Goal: Information Seeking & Learning: Learn about a topic

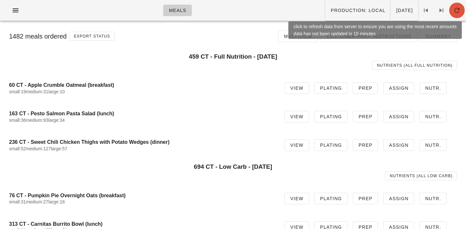
click at [453, 12] on icon "button" at bounding box center [457, 10] width 8 height 8
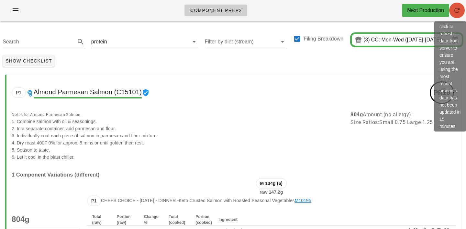
click at [458, 14] on button "button" at bounding box center [457, 11] width 16 height 16
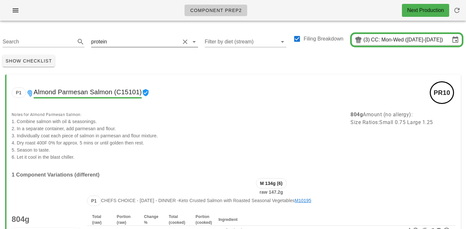
click at [131, 46] on div "protein" at bounding box center [144, 42] width 107 height 10
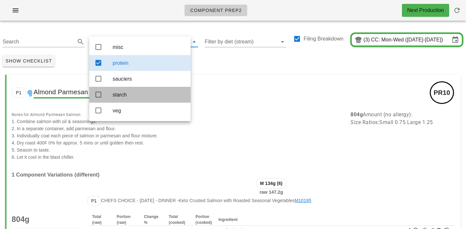
click at [126, 97] on div "starch" at bounding box center [149, 95] width 73 height 6
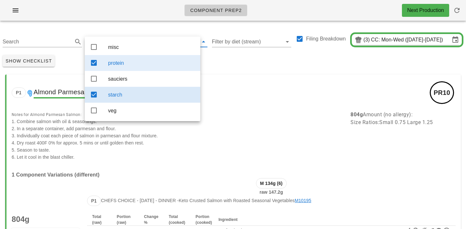
click at [133, 62] on div "protein" at bounding box center [151, 63] width 87 height 6
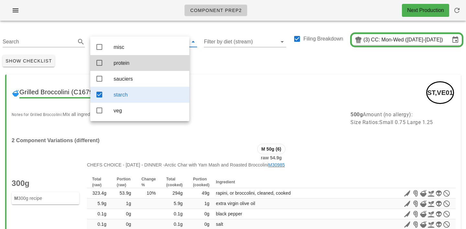
click at [213, 65] on div "Show Checklist" at bounding box center [233, 60] width 466 height 17
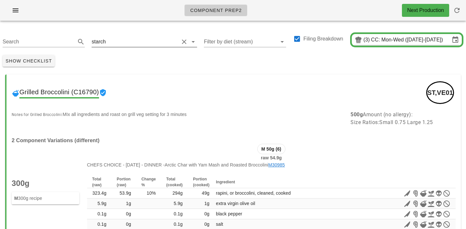
click at [121, 39] on input "text" at bounding box center [143, 42] width 72 height 10
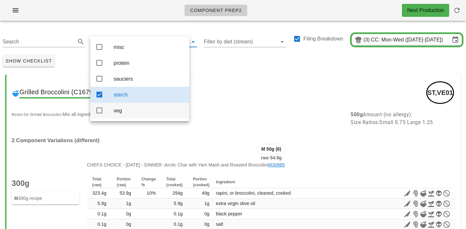
click at [122, 110] on div "veg" at bounding box center [149, 111] width 71 height 14
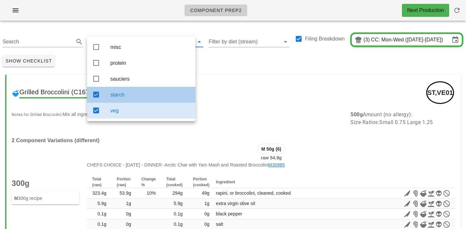
click at [126, 102] on div "starch" at bounding box center [150, 95] width 80 height 14
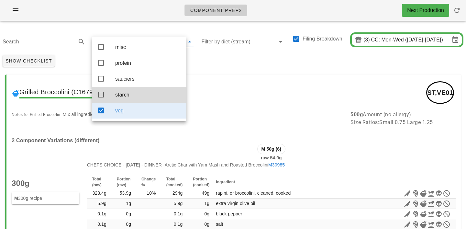
click at [202, 77] on div "Grilled Broccolini (C16790) ST,VE01" at bounding box center [233, 92] width 454 height 36
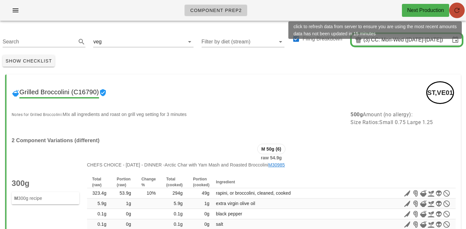
click at [458, 14] on icon "button" at bounding box center [457, 10] width 8 height 8
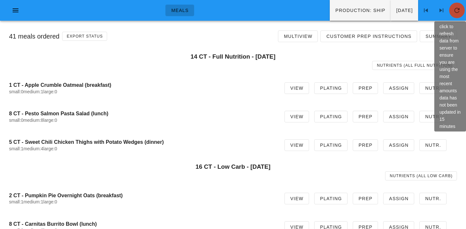
click at [461, 15] on button "button" at bounding box center [457, 11] width 16 height 16
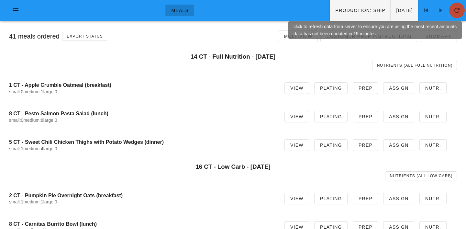
click at [461, 11] on span "button" at bounding box center [457, 10] width 16 height 8
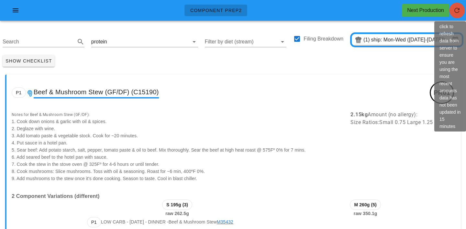
click at [462, 13] on span "button" at bounding box center [457, 10] width 16 height 8
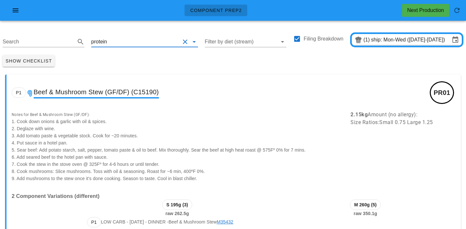
click at [119, 44] on input "text" at bounding box center [144, 42] width 72 height 10
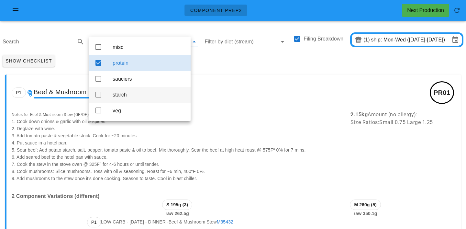
click at [122, 94] on div "starch" at bounding box center [149, 95] width 73 height 6
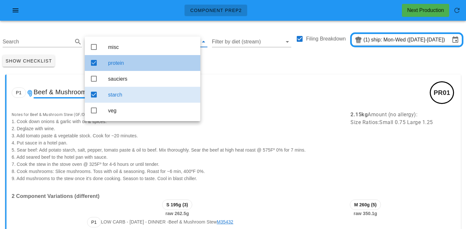
click at [127, 60] on div "protein" at bounding box center [151, 63] width 87 height 14
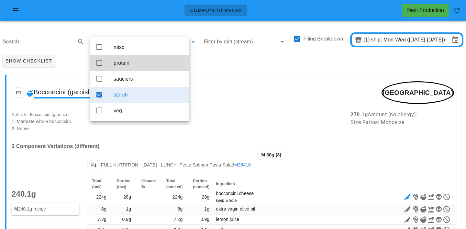
click at [231, 54] on div "Show Checklist" at bounding box center [233, 60] width 466 height 17
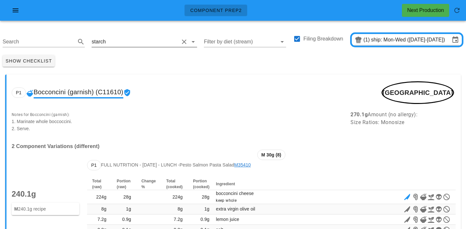
click at [113, 39] on input "text" at bounding box center [143, 42] width 72 height 10
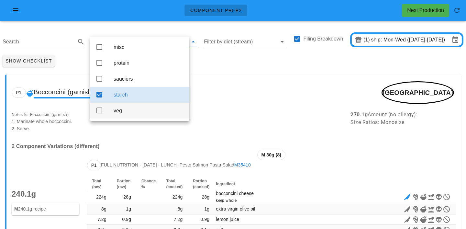
click at [117, 111] on div "veg" at bounding box center [149, 110] width 71 height 6
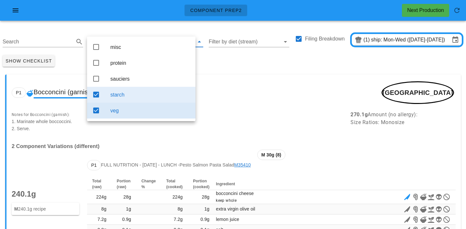
click at [120, 100] on div "starch" at bounding box center [150, 95] width 80 height 14
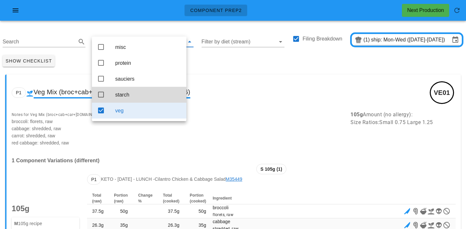
click at [200, 63] on div "Show Checklist" at bounding box center [233, 60] width 466 height 17
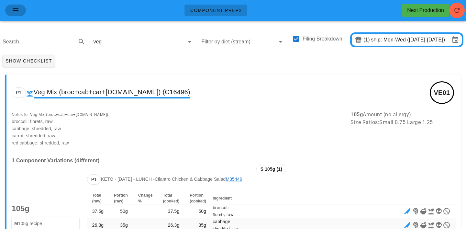
click at [17, 12] on icon "button" at bounding box center [16, 10] width 8 height 8
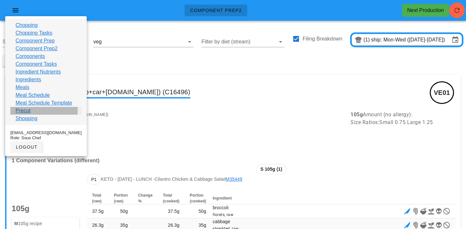
click at [20, 112] on link "Precut" at bounding box center [23, 111] width 15 height 8
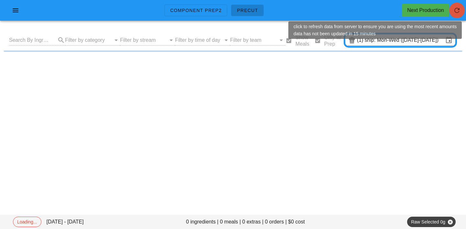
click at [455, 12] on icon "button" at bounding box center [457, 10] width 8 height 8
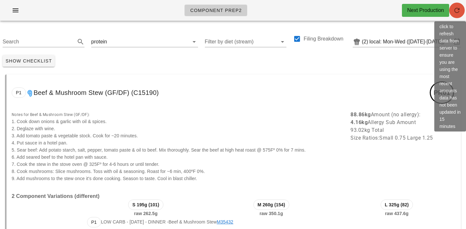
click at [462, 15] on button "button" at bounding box center [457, 11] width 16 height 16
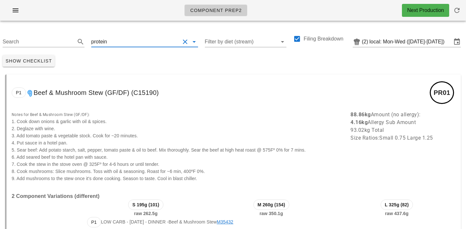
click at [110, 42] on input "text" at bounding box center [144, 42] width 72 height 10
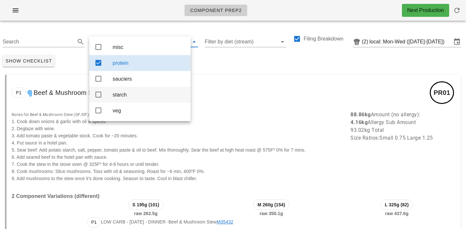
click at [116, 90] on div "starch" at bounding box center [149, 95] width 73 height 14
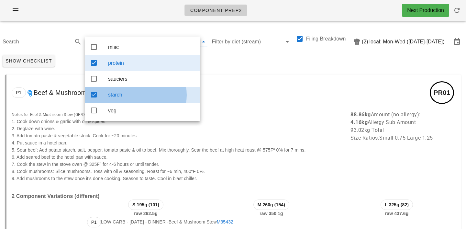
click at [126, 64] on div "protein" at bounding box center [151, 63] width 87 height 6
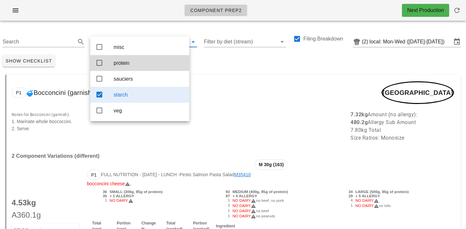
click at [217, 63] on div "Show Checklist" at bounding box center [233, 60] width 466 height 17
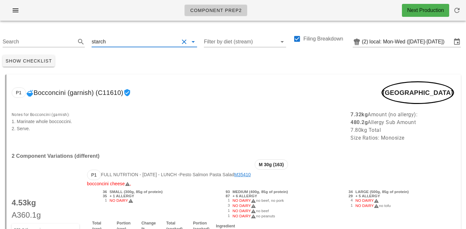
click at [113, 44] on input "text" at bounding box center [143, 42] width 72 height 10
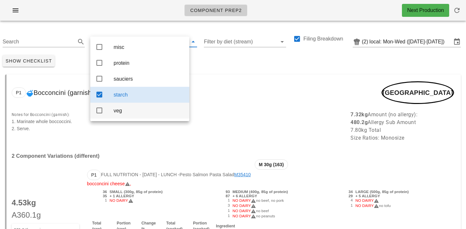
click at [115, 117] on div "veg" at bounding box center [149, 111] width 71 height 14
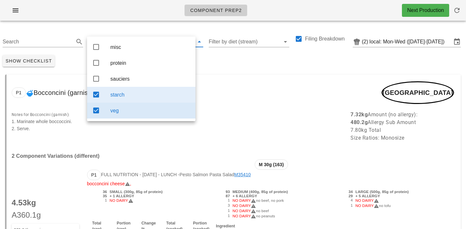
click at [130, 98] on div "starch" at bounding box center [150, 95] width 80 height 6
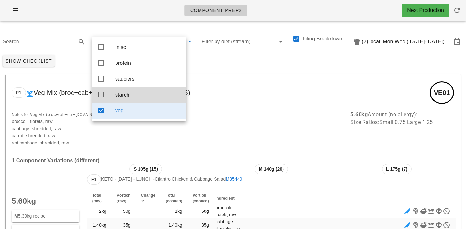
click at [217, 66] on div "Show Checklist" at bounding box center [233, 60] width 466 height 17
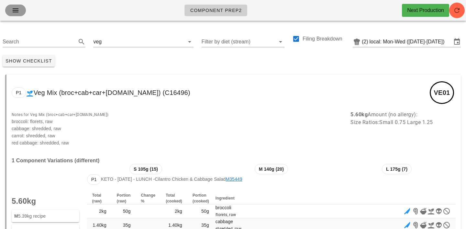
click at [17, 15] on button "button" at bounding box center [15, 11] width 21 height 12
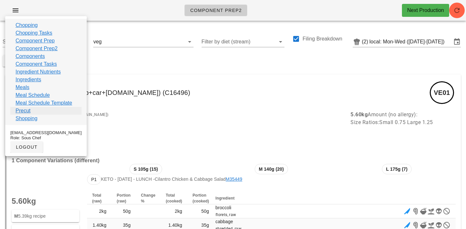
click at [22, 110] on link "Precut" at bounding box center [23, 111] width 15 height 8
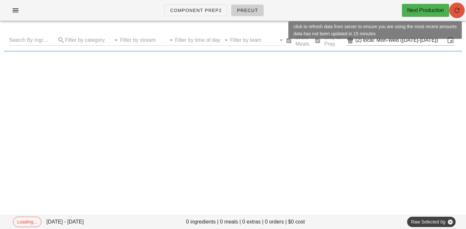
click at [461, 12] on span "button" at bounding box center [457, 10] width 16 height 8
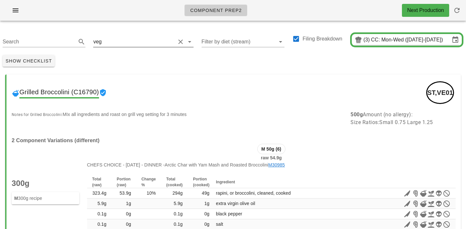
click at [99, 43] on div "veg" at bounding box center [97, 42] width 8 height 6
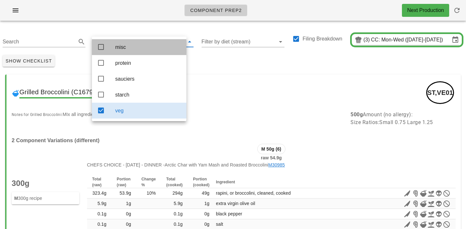
click at [123, 42] on div "misc" at bounding box center [148, 47] width 66 height 14
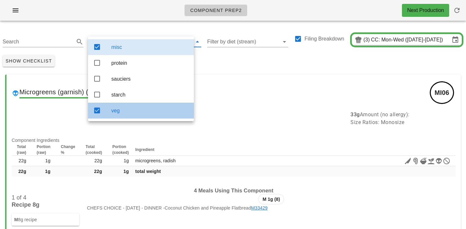
click at [124, 113] on div "veg" at bounding box center [149, 110] width 77 height 6
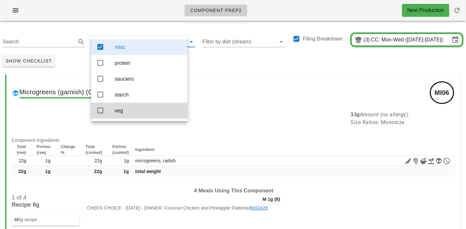
click at [207, 64] on div "Show Checklist" at bounding box center [233, 60] width 466 height 17
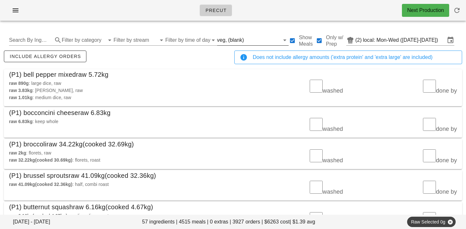
click at [246, 39] on input "text" at bounding box center [262, 40] width 34 height 10
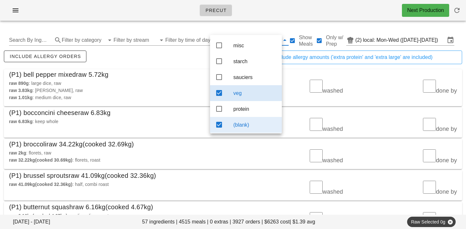
click at [246, 126] on div "(blank)" at bounding box center [254, 125] width 43 height 6
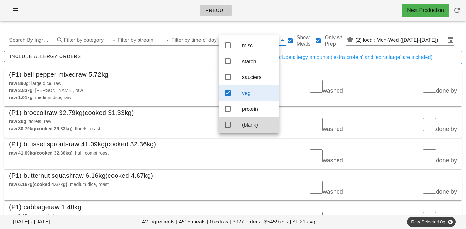
scroll to position [6, 0]
click at [184, 72] on div "(P1) bell pepper mixed raw 5.72kg" at bounding box center [233, 74] width 458 height 10
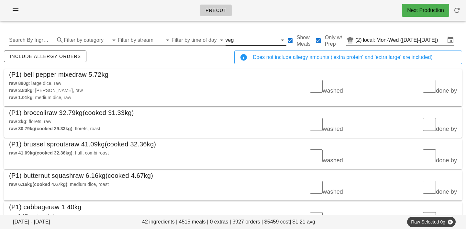
click at [235, 37] on input "text" at bounding box center [256, 40] width 42 height 10
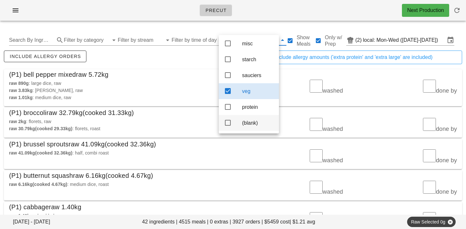
click at [254, 123] on div "(blank)" at bounding box center [258, 123] width 32 height 6
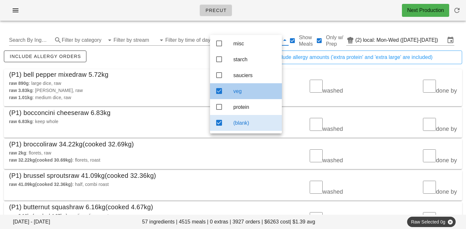
click at [249, 93] on div "veg" at bounding box center [254, 91] width 43 height 14
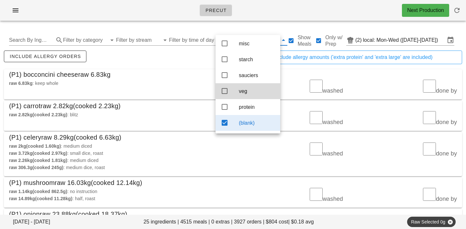
click at [187, 58] on div "include allergy orders" at bounding box center [118, 59] width 230 height 21
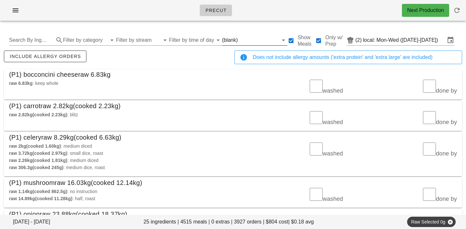
click at [239, 39] on input "text" at bounding box center [258, 40] width 39 height 10
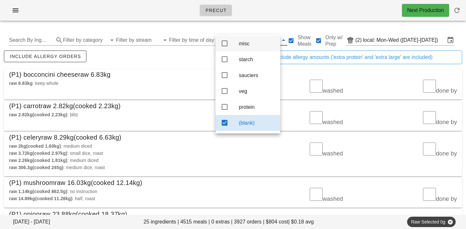
click at [247, 40] on div "misc" at bounding box center [257, 43] width 36 height 6
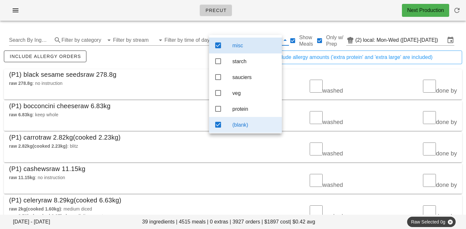
click at [255, 124] on div "(blank)" at bounding box center [254, 125] width 44 height 14
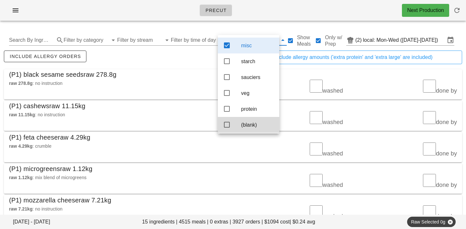
scroll to position [6, 0]
click at [192, 64] on div "include allergy orders" at bounding box center [118, 59] width 230 height 21
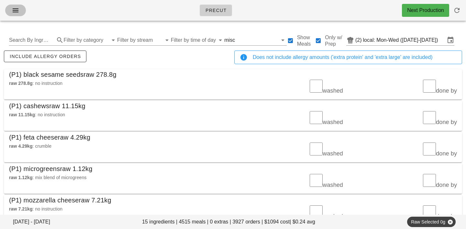
click at [17, 10] on icon "button" at bounding box center [16, 10] width 8 height 8
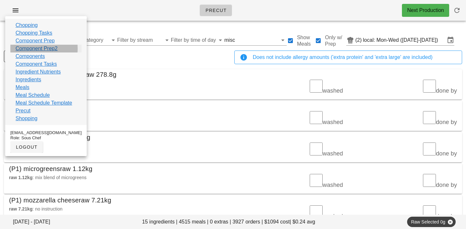
click at [30, 48] on link "Component Prep2" at bounding box center [37, 49] width 42 height 8
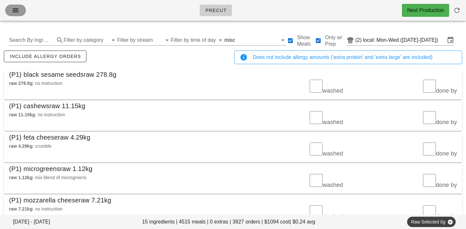
click at [16, 8] on icon "button" at bounding box center [16, 10] width 8 height 8
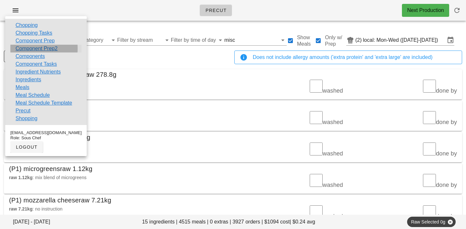
click at [24, 48] on link "Component Prep2" at bounding box center [37, 49] width 42 height 8
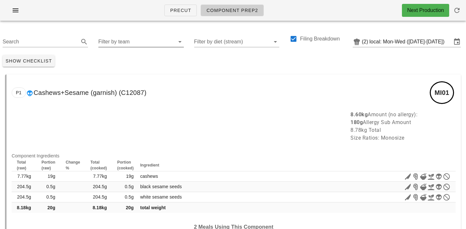
click at [117, 39] on input "Filter by team" at bounding box center [135, 42] width 75 height 10
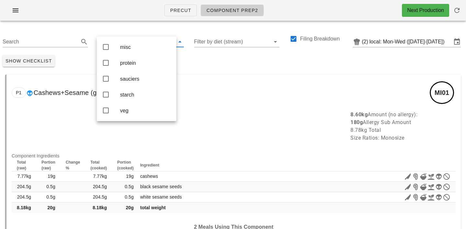
click at [400, 48] on div "Search Filter by diet (stream) Filing Breakdown (2) local: Mon-Wed (Sep 8-Sep 1…" at bounding box center [233, 39] width 466 height 27
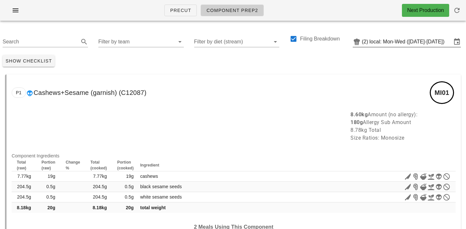
click at [398, 43] on input "local: Mon-Wed (Sep 8-Sep 10)" at bounding box center [411, 42] width 82 height 10
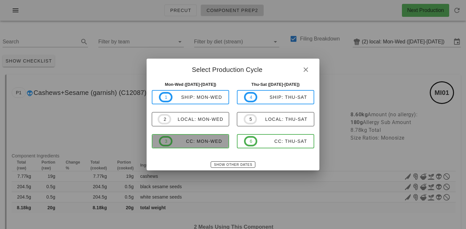
click at [202, 136] on span "3 CC: Mon-Wed" at bounding box center [190, 141] width 63 height 10
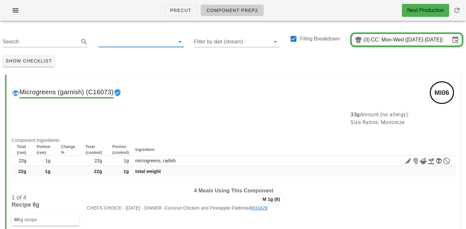
click at [123, 42] on input "text" at bounding box center [135, 42] width 75 height 10
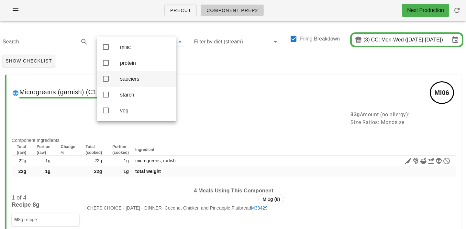
click at [130, 82] on div "sauciers" at bounding box center [145, 79] width 51 height 6
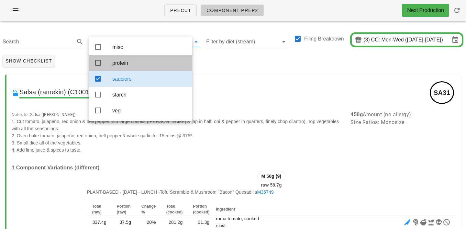
drag, startPoint x: 189, startPoint y: 64, endPoint x: 205, endPoint y: 64, distance: 15.2
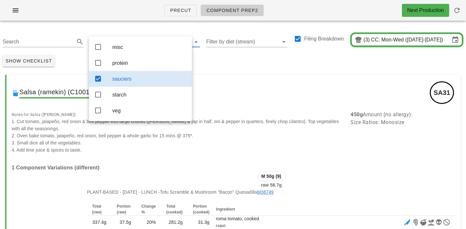
click at [205, 64] on div "Show Checklist" at bounding box center [233, 60] width 466 height 17
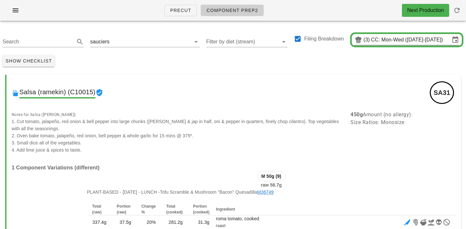
click at [384, 36] on input "CC: Mon-Wed (Sep 8-Sep 10)" at bounding box center [410, 40] width 79 height 10
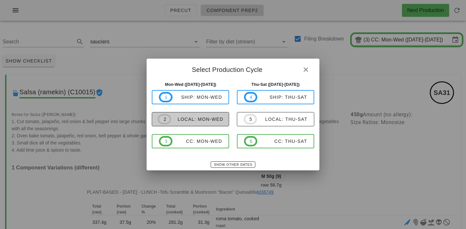
click at [208, 122] on div "local: Mon-Wed" at bounding box center [197, 118] width 52 height 5
type input "local: Mon-Wed (Sep 8-Sep 10)"
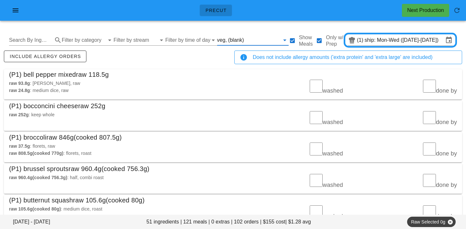
click at [245, 39] on input "text" at bounding box center [262, 40] width 34 height 10
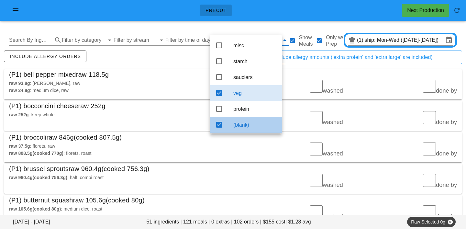
click at [241, 124] on div "(blank)" at bounding box center [254, 125] width 43 height 14
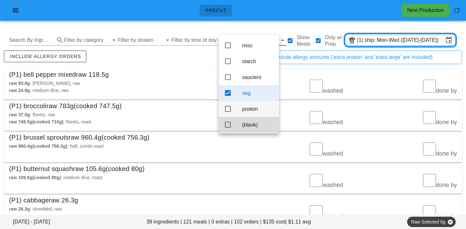
scroll to position [6, 0]
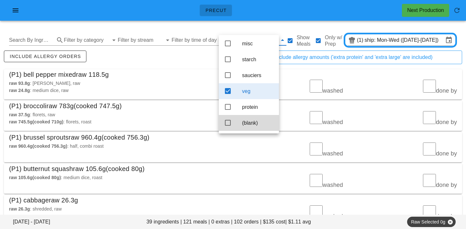
click at [157, 72] on div "(P1) bell pepper mixed raw 118.5g" at bounding box center [233, 74] width 458 height 10
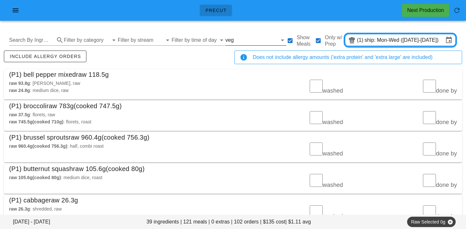
click at [241, 42] on input "text" at bounding box center [256, 40] width 42 height 10
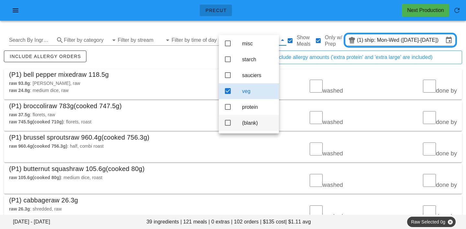
click at [249, 124] on div "(blank)" at bounding box center [258, 123] width 32 height 6
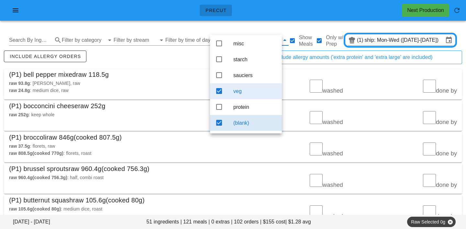
click at [248, 88] on div "veg" at bounding box center [254, 91] width 43 height 6
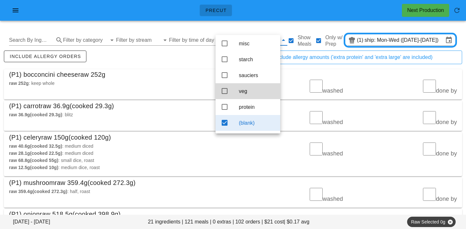
click at [162, 56] on div "include allergy orders" at bounding box center [118, 59] width 230 height 21
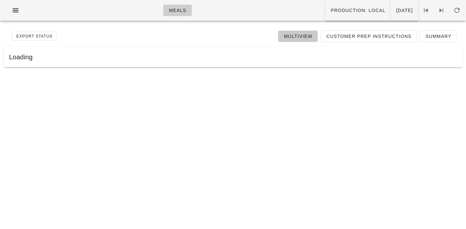
click at [304, 35] on span "Multiview" at bounding box center [297, 36] width 29 height 5
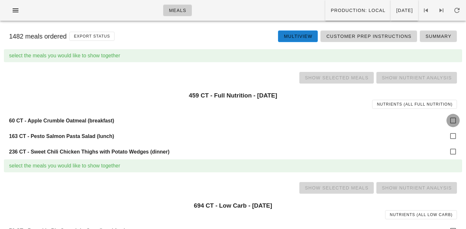
click at [453, 119] on div at bounding box center [453, 120] width 11 height 11
checkbox input "true"
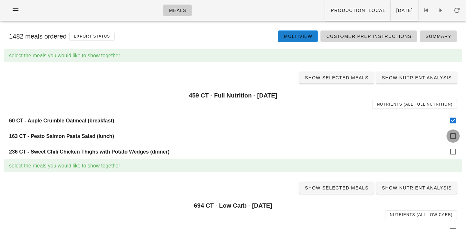
click at [452, 135] on div at bounding box center [453, 135] width 11 height 11
checkbox input "true"
click at [453, 153] on div at bounding box center [453, 151] width 11 height 11
checkbox input "true"
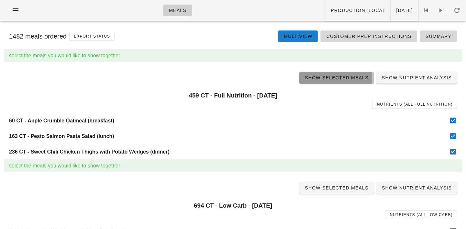
click at [337, 81] on link "Show Selected Meals" at bounding box center [336, 78] width 74 height 12
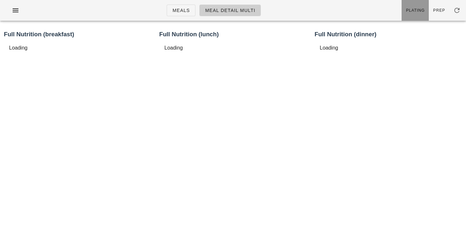
click at [424, 1] on link "Plating" at bounding box center [415, 10] width 27 height 21
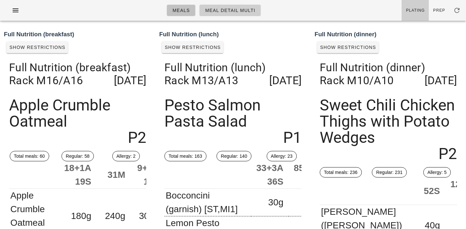
click at [185, 15] on link "Meals" at bounding box center [181, 11] width 29 height 12
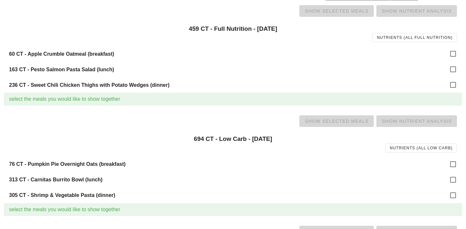
scroll to position [91, 0]
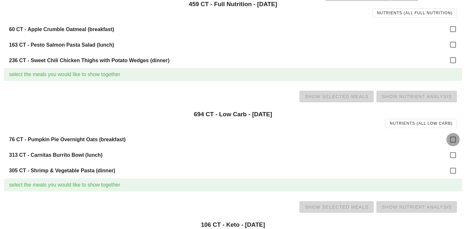
click at [451, 139] on div at bounding box center [453, 139] width 11 height 11
checkbox input "true"
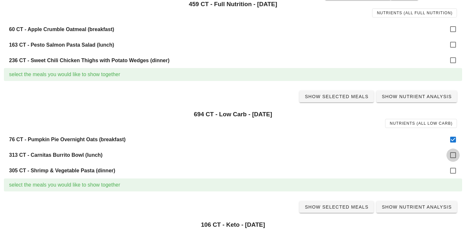
click at [451, 159] on div at bounding box center [453, 154] width 11 height 11
checkbox input "true"
click at [454, 172] on div at bounding box center [453, 170] width 11 height 11
checkbox input "true"
click at [349, 95] on span "Show Selected Meals" at bounding box center [336, 96] width 64 height 5
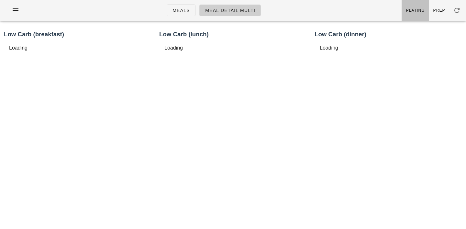
click at [419, 16] on link "Plating" at bounding box center [415, 10] width 27 height 21
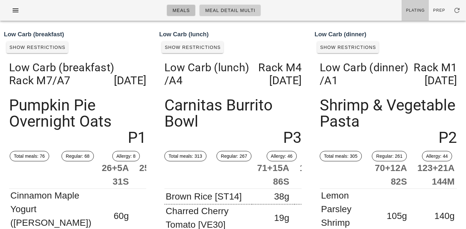
click at [187, 8] on span "Meals" at bounding box center [181, 10] width 18 height 5
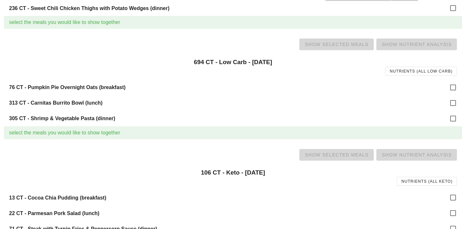
scroll to position [176, 0]
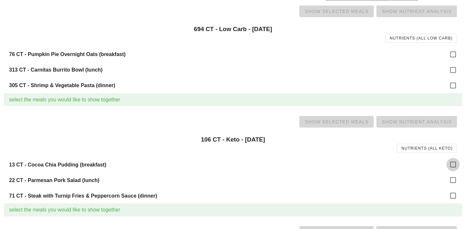
click at [451, 160] on div at bounding box center [453, 164] width 11 height 11
checkbox input "true"
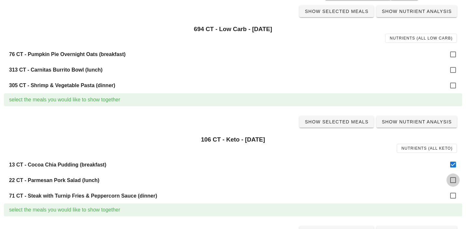
click at [451, 177] on div at bounding box center [453, 179] width 11 height 11
checkbox input "true"
click at [450, 194] on div at bounding box center [453, 195] width 11 height 11
checkbox input "true"
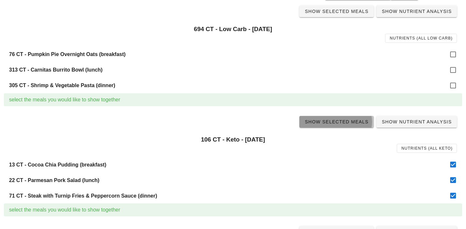
click at [353, 124] on span "Show Selected Meals" at bounding box center [336, 121] width 64 height 5
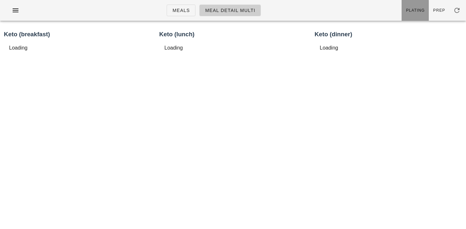
click at [416, 17] on link "Plating" at bounding box center [415, 10] width 27 height 21
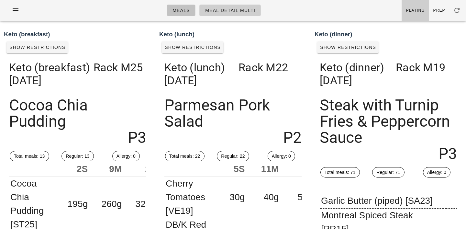
click at [187, 9] on span "Meals" at bounding box center [181, 10] width 18 height 5
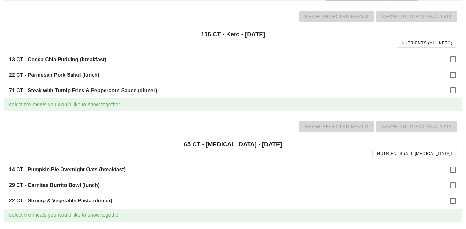
scroll to position [293, 0]
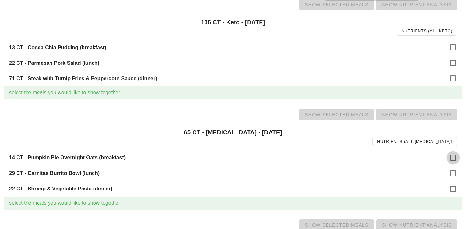
click at [453, 159] on div at bounding box center [453, 157] width 11 height 11
checkbox input "true"
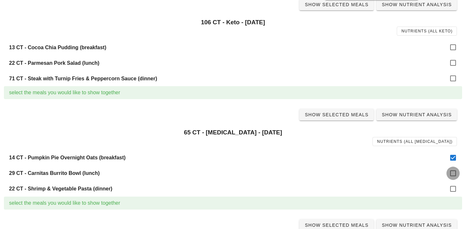
click at [453, 174] on div at bounding box center [453, 173] width 11 height 11
checkbox input "true"
click at [450, 190] on div at bounding box center [453, 188] width 11 height 11
checkbox input "true"
click at [336, 112] on span "Show Selected Meals" at bounding box center [336, 114] width 64 height 5
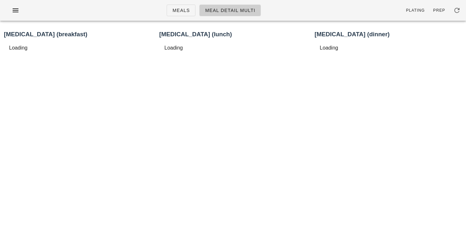
click at [415, 12] on span "Plating" at bounding box center [415, 10] width 19 height 5
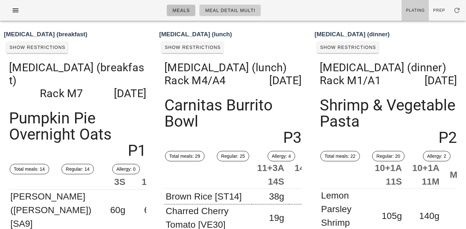
click at [185, 9] on span "Meals" at bounding box center [181, 10] width 18 height 5
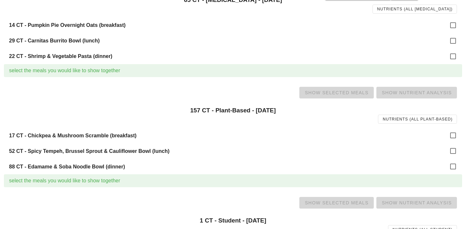
scroll to position [437, 0]
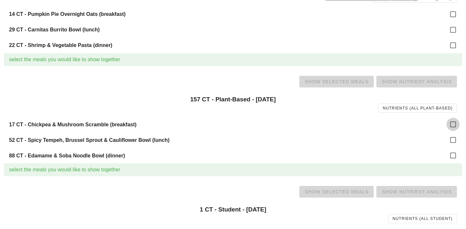
click at [453, 122] on div at bounding box center [453, 124] width 11 height 11
checkbox input "true"
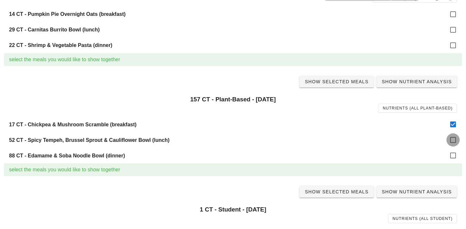
click at [454, 137] on div at bounding box center [453, 139] width 11 height 11
checkbox input "true"
click at [454, 158] on div at bounding box center [453, 155] width 11 height 11
checkbox input "true"
click at [342, 79] on span "Show Selected Meals" at bounding box center [336, 81] width 64 height 5
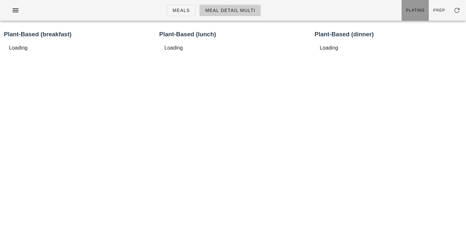
click at [415, 14] on link "Plating" at bounding box center [415, 10] width 27 height 21
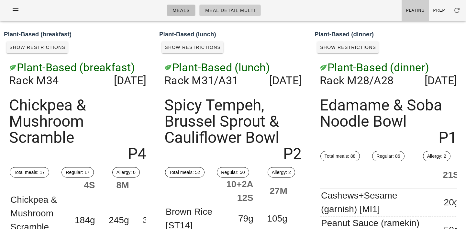
click at [189, 12] on span "Meals" at bounding box center [181, 10] width 18 height 5
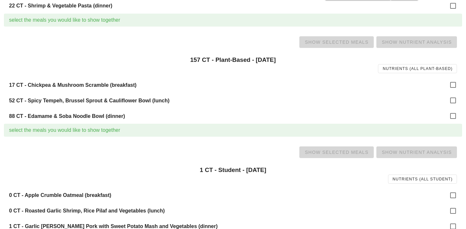
scroll to position [488, 0]
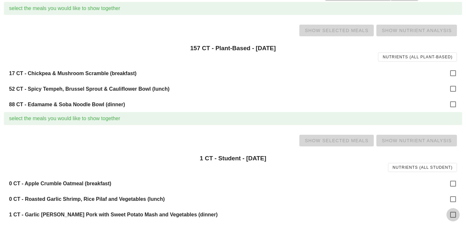
click at [454, 215] on div at bounding box center [453, 214] width 11 height 11
checkbox input "true"
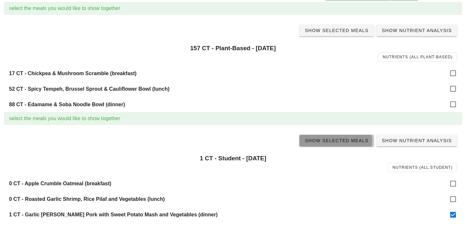
click at [331, 138] on span "Show Selected Meals" at bounding box center [336, 140] width 64 height 5
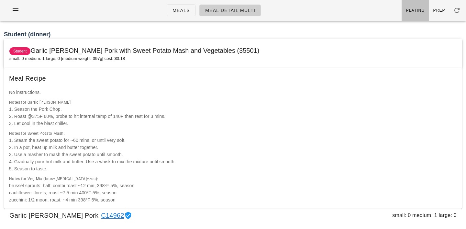
click at [415, 8] on span "Plating" at bounding box center [415, 10] width 19 height 5
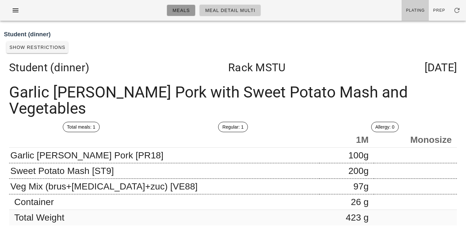
click at [183, 8] on span "Meals" at bounding box center [181, 10] width 18 height 5
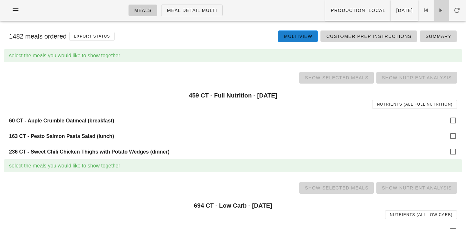
click at [441, 9] on icon at bounding box center [441, 10] width 8 height 8
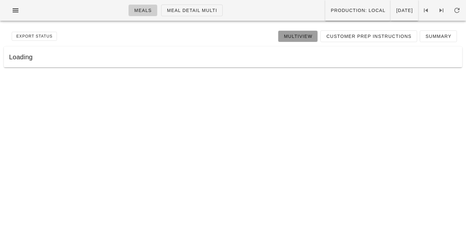
click at [292, 39] on span "Multiview" at bounding box center [297, 36] width 29 height 5
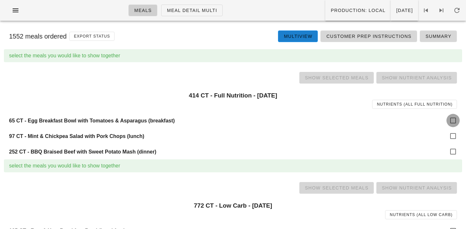
click at [448, 118] on div at bounding box center [453, 120] width 11 height 11
checkbox input "true"
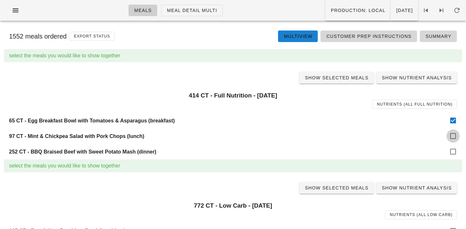
click at [451, 135] on div at bounding box center [453, 135] width 11 height 11
checkbox input "true"
click at [451, 147] on div at bounding box center [453, 151] width 11 height 11
checkbox input "true"
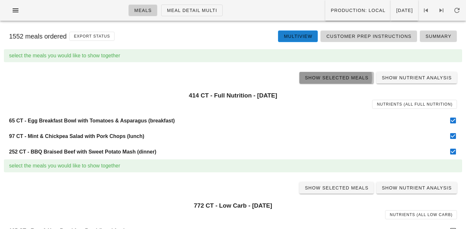
click at [352, 80] on span "Show Selected Meals" at bounding box center [336, 77] width 64 height 5
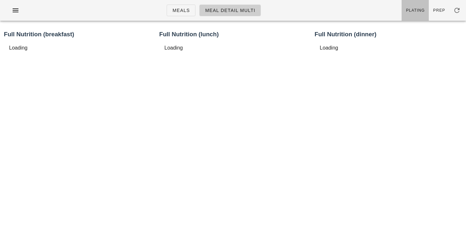
click at [418, 12] on span "Plating" at bounding box center [415, 10] width 19 height 5
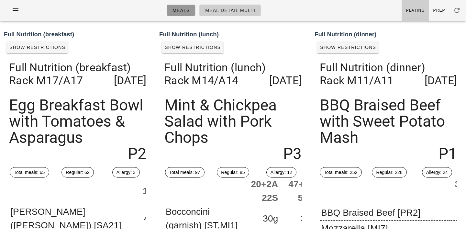
click at [191, 12] on link "Meals" at bounding box center [181, 11] width 29 height 12
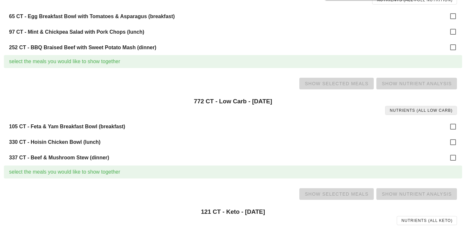
scroll to position [116, 0]
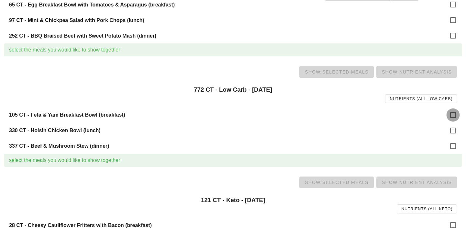
click at [450, 114] on div at bounding box center [453, 114] width 11 height 11
checkbox input "true"
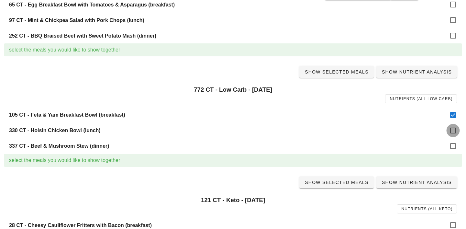
click at [450, 130] on div at bounding box center [453, 130] width 11 height 11
checkbox input "true"
click at [454, 142] on div at bounding box center [453, 145] width 11 height 11
checkbox input "true"
click at [344, 74] on span "Show Selected Meals" at bounding box center [336, 71] width 64 height 5
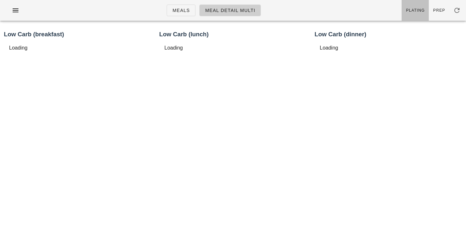
click at [411, 12] on span "Plating" at bounding box center [415, 10] width 19 height 5
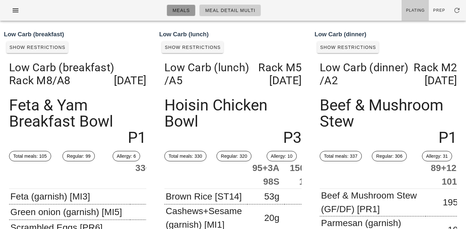
click at [183, 9] on span "Meals" at bounding box center [181, 10] width 18 height 5
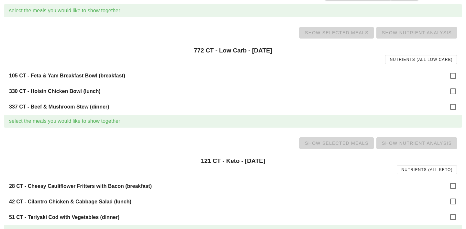
scroll to position [158, 0]
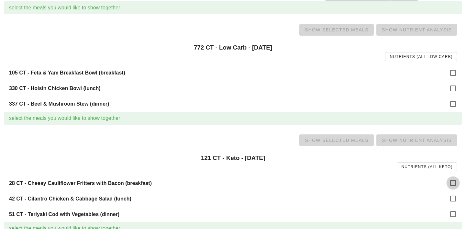
click at [449, 184] on div at bounding box center [453, 182] width 11 height 11
checkbox input "true"
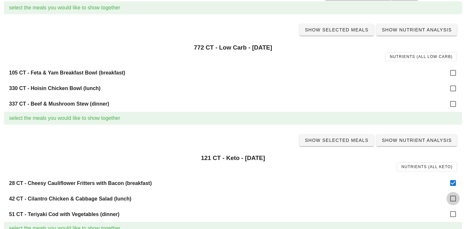
click at [452, 204] on div at bounding box center [453, 198] width 11 height 11
checkbox input "true"
click at [452, 217] on div at bounding box center [453, 213] width 11 height 11
checkbox input "true"
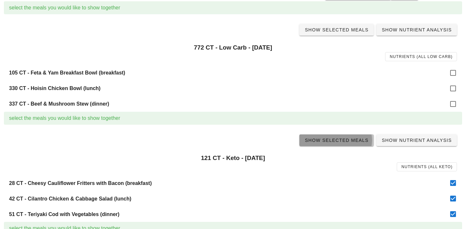
click at [345, 139] on span "Show Selected Meals" at bounding box center [336, 140] width 64 height 5
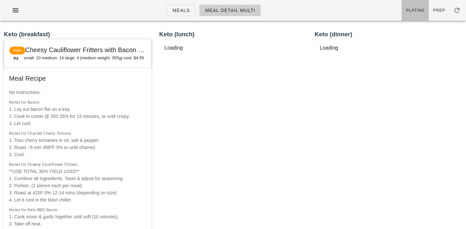
click at [423, 4] on link "Plating" at bounding box center [415, 10] width 27 height 21
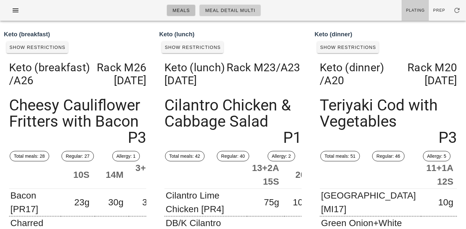
click at [176, 8] on span "Meals" at bounding box center [181, 10] width 18 height 5
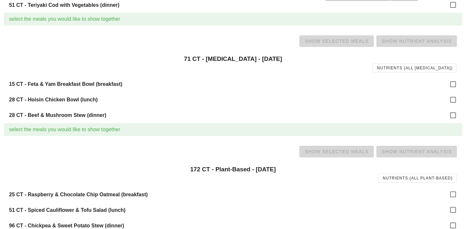
scroll to position [369, 0]
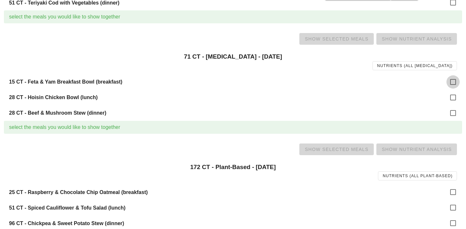
click at [454, 76] on div at bounding box center [453, 81] width 11 height 11
checkbox input "true"
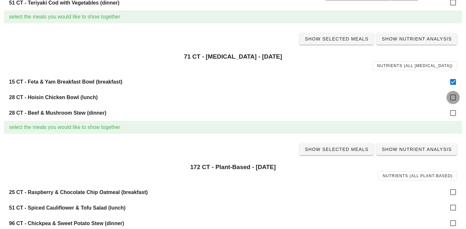
click at [452, 94] on div at bounding box center [453, 97] width 11 height 11
checkbox input "true"
click at [453, 113] on div at bounding box center [453, 112] width 11 height 11
checkbox input "true"
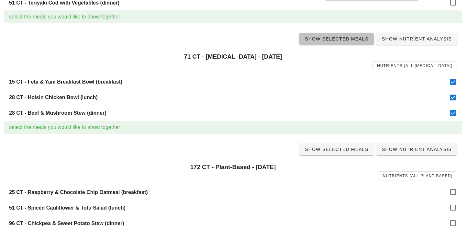
click at [335, 35] on link "Show Selected Meals" at bounding box center [336, 39] width 74 height 12
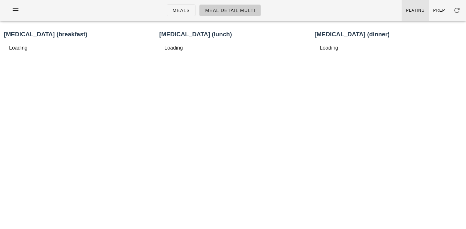
click at [409, 6] on link "Plating" at bounding box center [415, 10] width 27 height 21
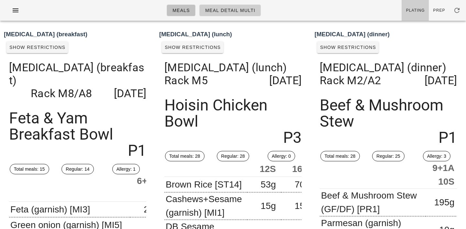
click at [187, 9] on span "Meals" at bounding box center [181, 10] width 18 height 5
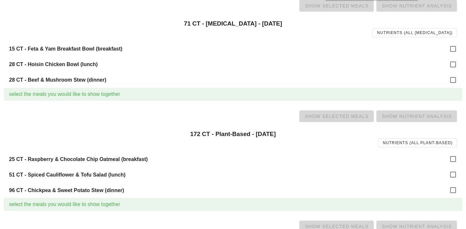
scroll to position [407, 0]
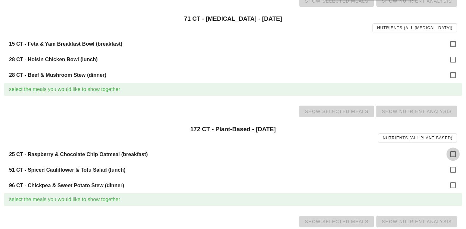
click at [451, 151] on div at bounding box center [453, 154] width 11 height 11
checkbox input "true"
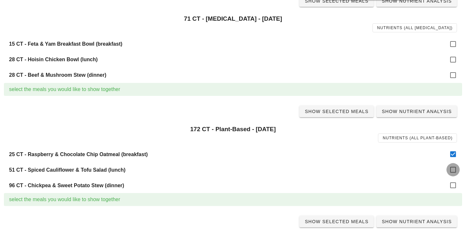
click at [453, 167] on div at bounding box center [453, 169] width 11 height 11
checkbox input "true"
click at [453, 186] on div at bounding box center [453, 185] width 11 height 11
checkbox input "true"
click at [346, 112] on span "Show Selected Meals" at bounding box center [336, 111] width 64 height 5
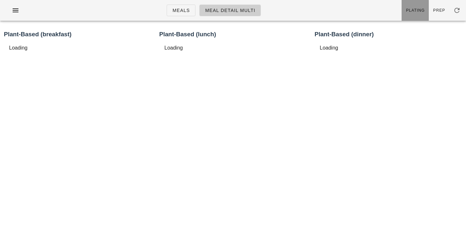
click at [418, 13] on link "Plating" at bounding box center [415, 10] width 27 height 21
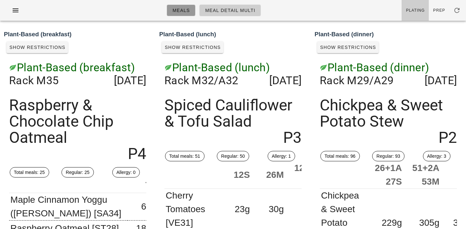
click at [182, 11] on span "Meals" at bounding box center [181, 10] width 18 height 5
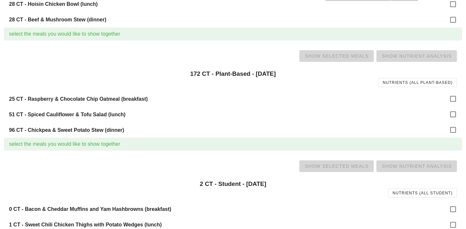
scroll to position [488, 0]
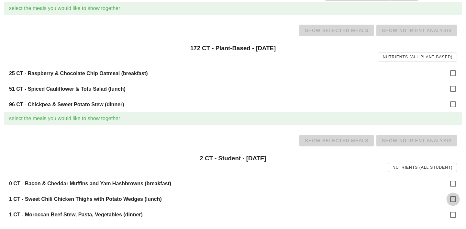
click at [452, 203] on div at bounding box center [453, 199] width 11 height 11
checkbox input "true"
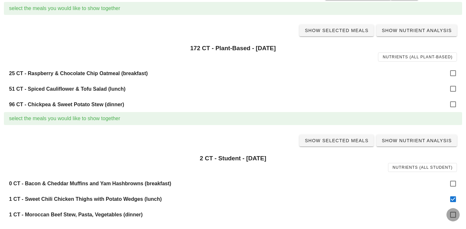
click at [453, 214] on div at bounding box center [453, 214] width 11 height 11
checkbox input "true"
click at [353, 142] on span "Show Selected Meals" at bounding box center [336, 140] width 64 height 5
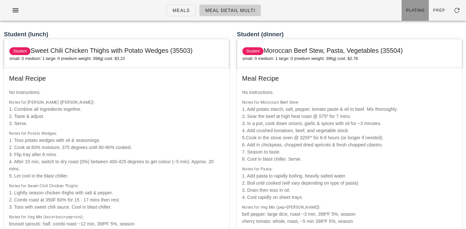
click at [420, 18] on link "Plating" at bounding box center [415, 10] width 27 height 21
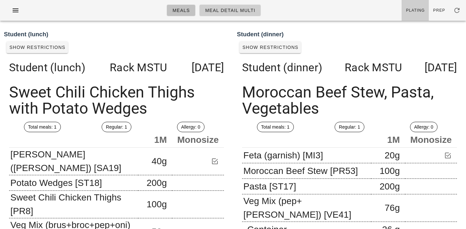
click at [180, 8] on span "Meals" at bounding box center [181, 10] width 18 height 5
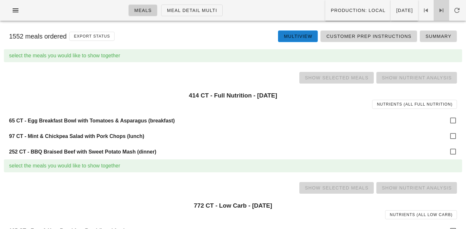
click at [442, 8] on icon at bounding box center [441, 10] width 8 height 8
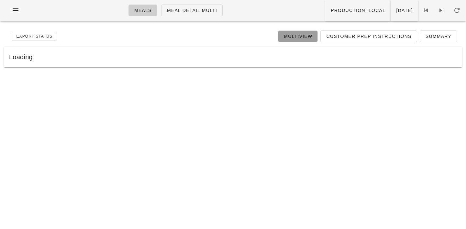
click at [307, 32] on link "Multiview" at bounding box center [298, 36] width 40 height 12
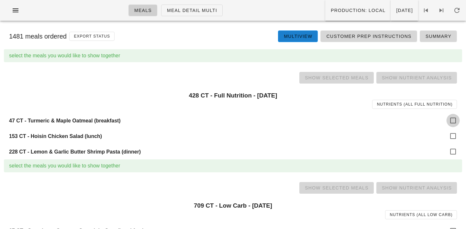
click at [451, 118] on div at bounding box center [453, 120] width 11 height 11
checkbox input "true"
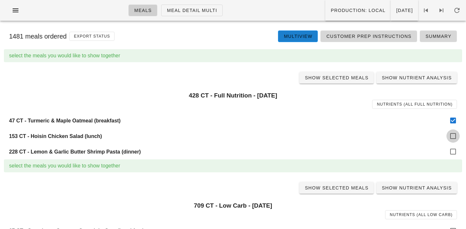
click at [453, 135] on div at bounding box center [453, 135] width 11 height 11
checkbox input "true"
click at [453, 157] on div at bounding box center [453, 151] width 11 height 11
checkbox input "true"
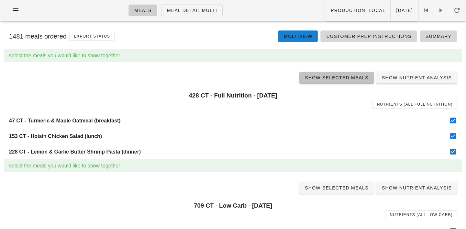
click at [335, 76] on span "Show Selected Meals" at bounding box center [336, 77] width 64 height 5
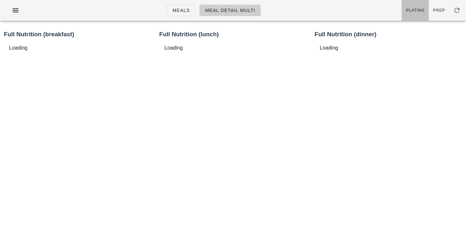
click at [422, 11] on span "Plating" at bounding box center [415, 10] width 19 height 5
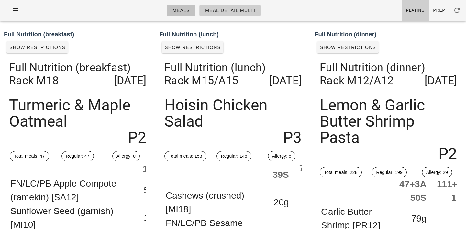
click at [187, 12] on span "Meals" at bounding box center [181, 10] width 18 height 5
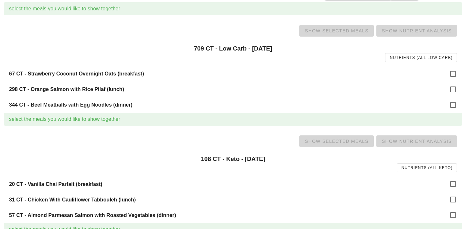
scroll to position [163, 0]
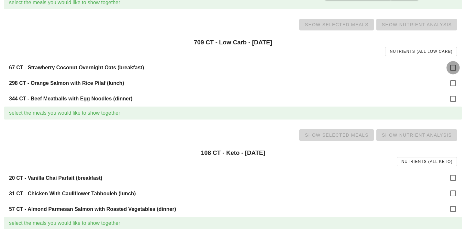
click at [457, 67] on div at bounding box center [453, 67] width 11 height 11
checkbox input "true"
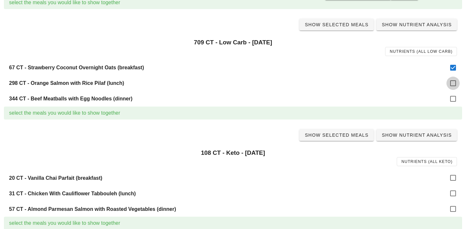
click at [456, 85] on div at bounding box center [453, 83] width 11 height 11
checkbox input "true"
click at [453, 98] on div at bounding box center [453, 98] width 11 height 11
checkbox input "true"
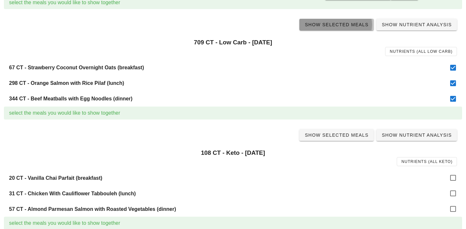
click at [343, 29] on link "Show Selected Meals" at bounding box center [336, 25] width 74 height 12
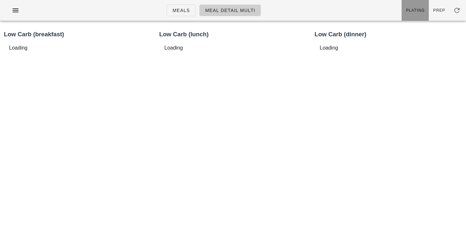
click at [426, 16] on link "Plating" at bounding box center [415, 10] width 27 height 21
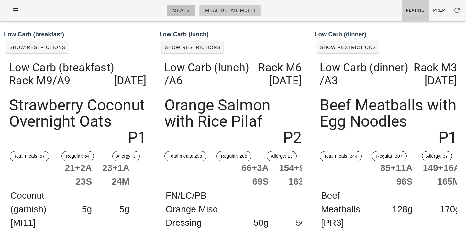
click at [179, 8] on span "Meals" at bounding box center [181, 10] width 18 height 5
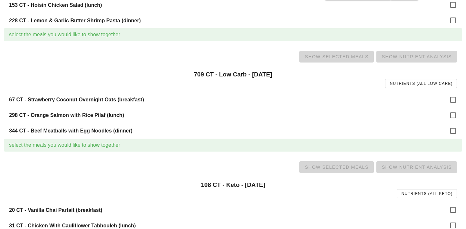
scroll to position [141, 0]
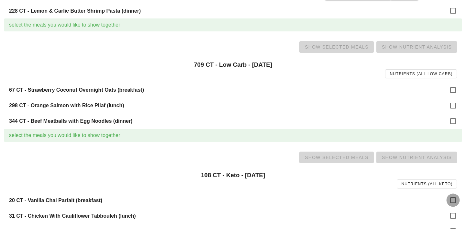
click at [454, 201] on div at bounding box center [453, 199] width 11 height 11
checkbox input "true"
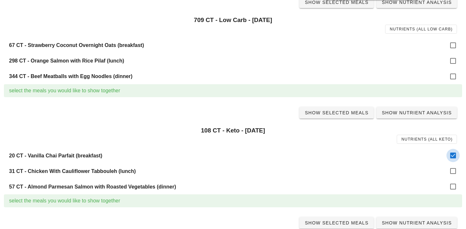
scroll to position [196, 0]
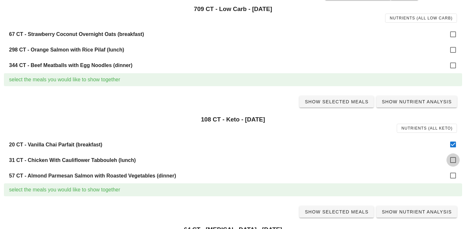
click at [454, 156] on div at bounding box center [453, 159] width 11 height 11
checkbox input "true"
click at [453, 177] on div at bounding box center [453, 175] width 11 height 11
checkbox input "true"
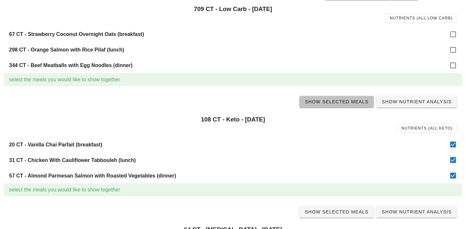
click at [344, 103] on span "Show Selected Meals" at bounding box center [336, 101] width 64 height 5
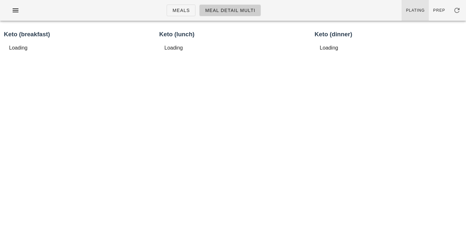
click at [422, 5] on link "Plating" at bounding box center [415, 10] width 27 height 21
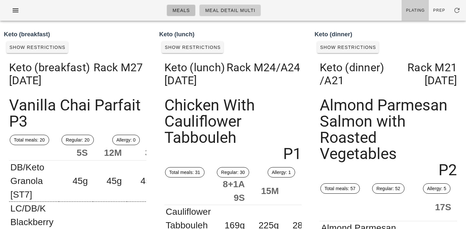
click at [186, 14] on link "Meals" at bounding box center [181, 11] width 29 height 12
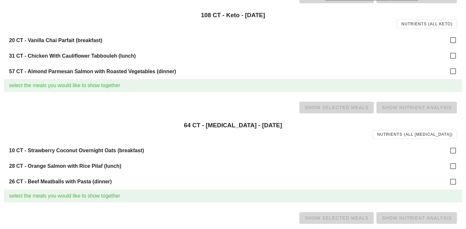
scroll to position [350, 0]
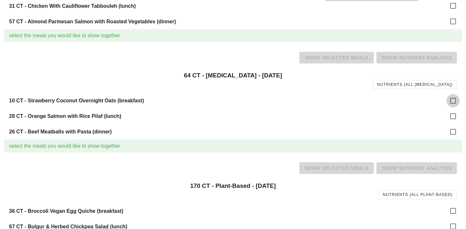
click at [453, 98] on div at bounding box center [453, 100] width 11 height 11
checkbox input "true"
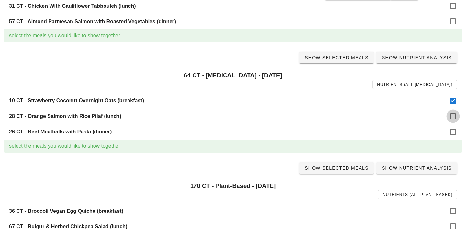
click at [453, 116] on div at bounding box center [453, 116] width 11 height 11
checkbox input "true"
click at [452, 133] on div at bounding box center [453, 131] width 11 height 11
checkbox input "true"
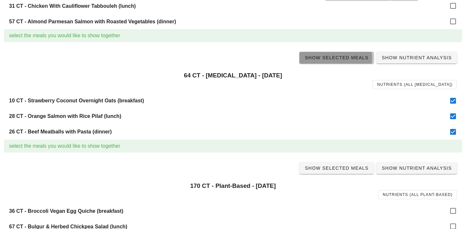
click at [352, 60] on span "Show Selected Meals" at bounding box center [336, 57] width 64 height 5
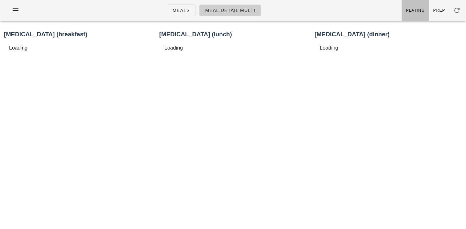
click at [410, 14] on link "Plating" at bounding box center [415, 10] width 27 height 21
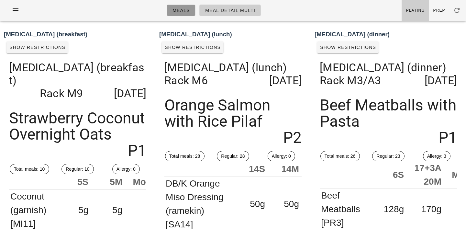
click at [183, 8] on span "Meals" at bounding box center [181, 10] width 18 height 5
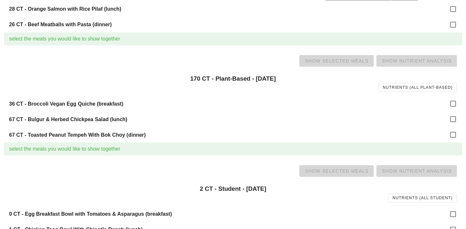
scroll to position [465, 0]
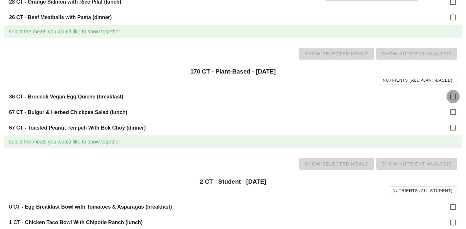
click at [451, 97] on div at bounding box center [453, 96] width 11 height 11
checkbox input "true"
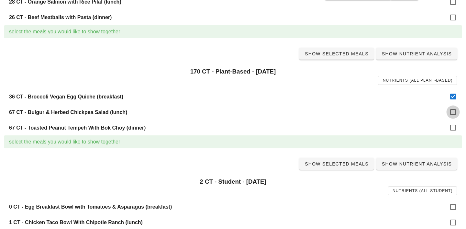
click at [451, 114] on div at bounding box center [453, 111] width 11 height 11
checkbox input "true"
click at [451, 129] on div at bounding box center [453, 127] width 11 height 11
checkbox input "true"
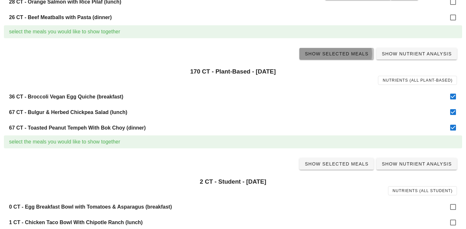
click at [333, 53] on span "Show Selected Meals" at bounding box center [336, 53] width 64 height 5
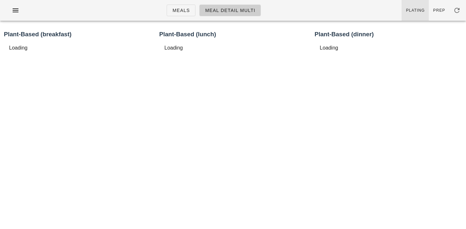
click at [415, 12] on span "Plating" at bounding box center [415, 10] width 19 height 5
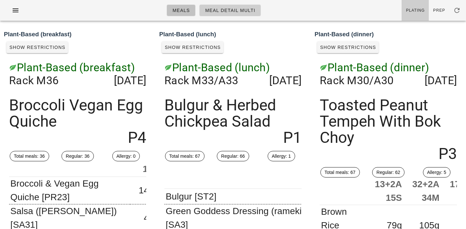
click at [182, 10] on span "Meals" at bounding box center [181, 10] width 18 height 5
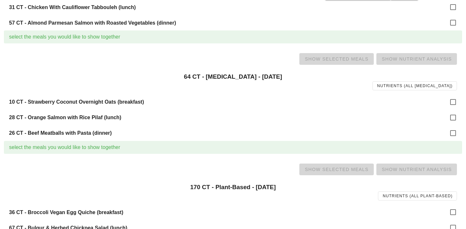
scroll to position [488, 0]
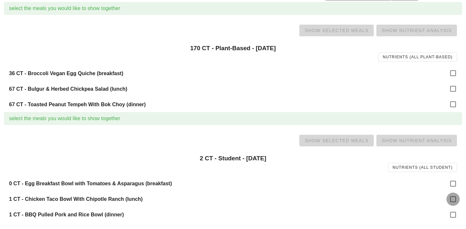
click at [448, 199] on div at bounding box center [453, 199] width 11 height 11
checkbox input "true"
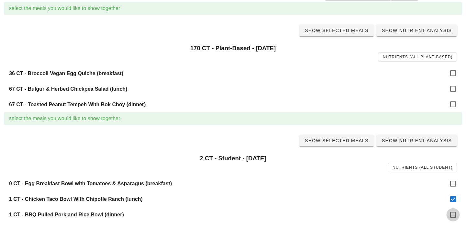
click at [451, 215] on div at bounding box center [453, 214] width 11 height 11
checkbox input "true"
click at [345, 142] on span "Show Selected Meals" at bounding box center [336, 140] width 64 height 5
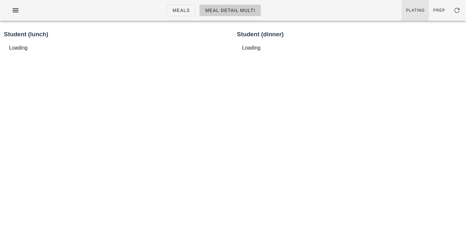
click at [415, 10] on span "Plating" at bounding box center [415, 10] width 19 height 5
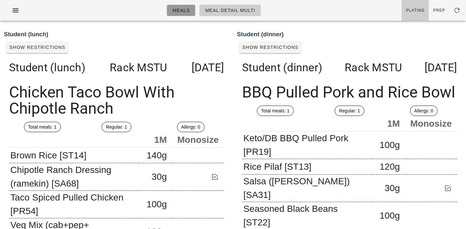
click at [176, 5] on link "Meals" at bounding box center [181, 11] width 29 height 12
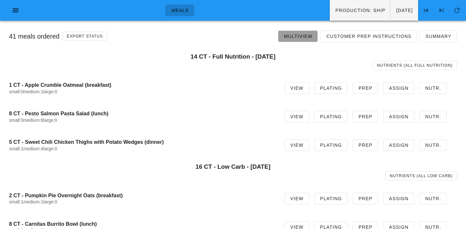
click at [303, 36] on span "Multiview" at bounding box center [297, 36] width 29 height 5
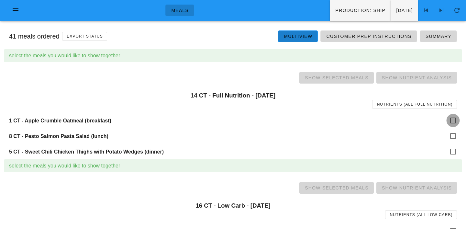
click at [455, 121] on div at bounding box center [453, 120] width 11 height 11
checkbox input "true"
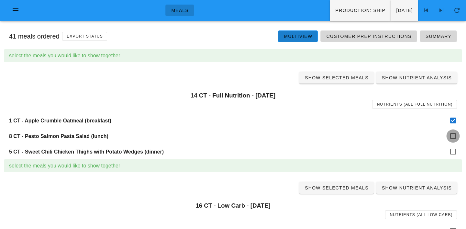
click at [455, 140] on div at bounding box center [453, 135] width 11 height 11
checkbox input "true"
click at [455, 150] on div at bounding box center [453, 151] width 11 height 11
checkbox input "true"
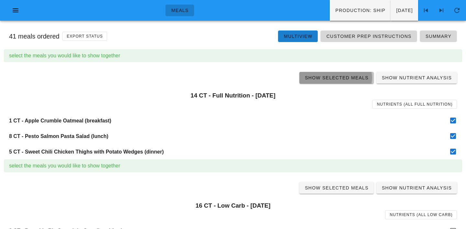
click at [337, 77] on span "Show Selected Meals" at bounding box center [336, 77] width 64 height 5
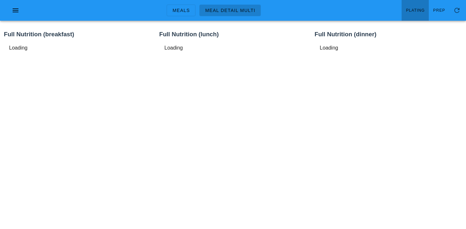
click at [419, 11] on span "Plating" at bounding box center [415, 10] width 19 height 5
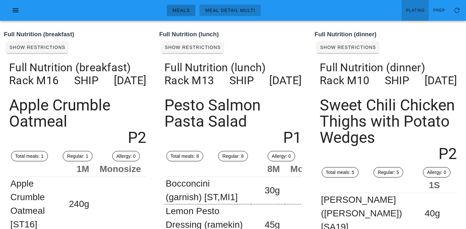
click at [177, 8] on span "Meals" at bounding box center [181, 10] width 18 height 5
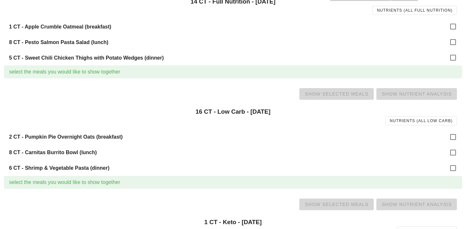
scroll to position [107, 0]
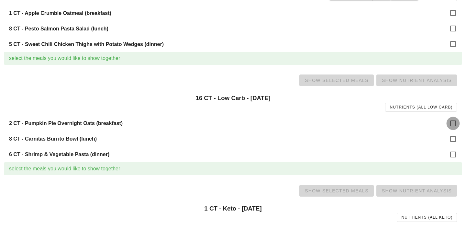
click at [452, 124] on div at bounding box center [453, 123] width 11 height 11
checkbox input "true"
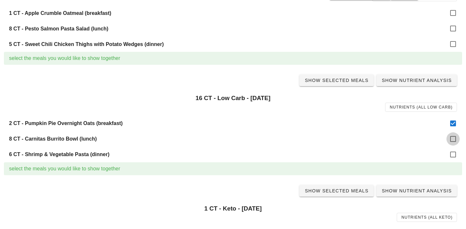
click at [451, 139] on div at bounding box center [453, 138] width 11 height 11
checkbox input "true"
click at [451, 151] on div at bounding box center [453, 154] width 11 height 11
checkbox input "true"
click at [345, 81] on span "Show Selected Meals" at bounding box center [336, 80] width 64 height 5
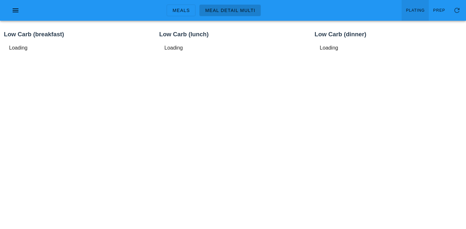
click at [419, 11] on span "Plating" at bounding box center [415, 10] width 19 height 5
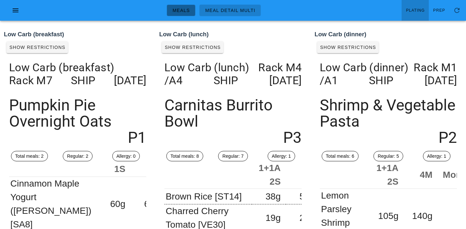
click at [183, 12] on span "Meals" at bounding box center [181, 10] width 18 height 5
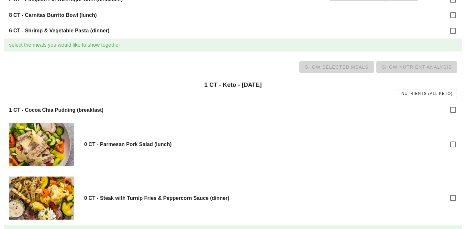
scroll to position [239, 0]
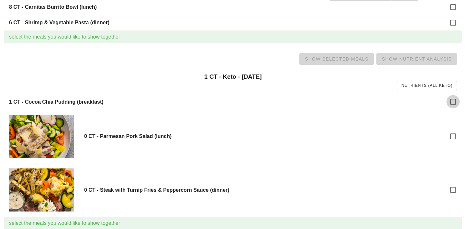
click at [456, 103] on div at bounding box center [453, 101] width 11 height 11
checkbox input "true"
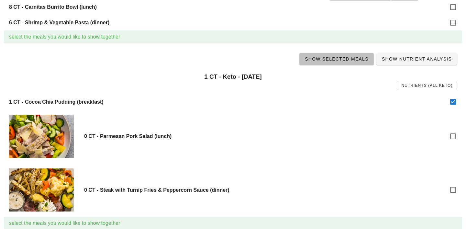
click at [348, 61] on span "Show Selected Meals" at bounding box center [336, 58] width 64 height 5
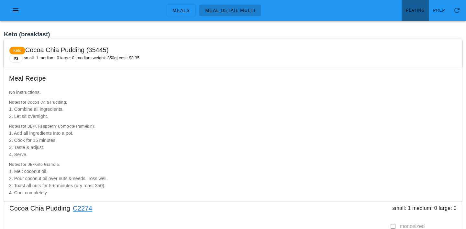
click at [410, 15] on link "Plating" at bounding box center [415, 10] width 27 height 21
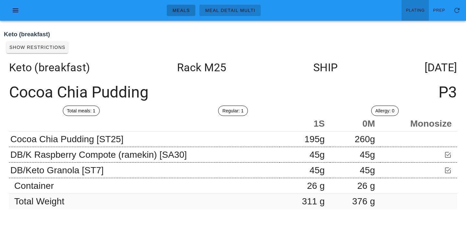
click at [185, 11] on span "Meals" at bounding box center [181, 10] width 18 height 5
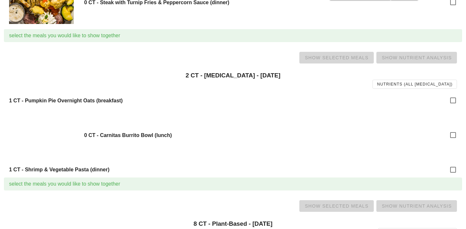
scroll to position [430, 0]
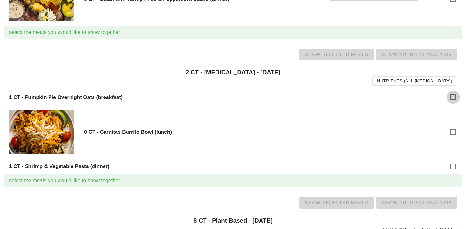
click at [455, 97] on div at bounding box center [453, 97] width 11 height 11
checkbox input "true"
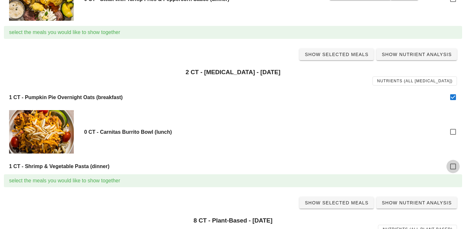
click at [454, 166] on div at bounding box center [453, 166] width 11 height 11
checkbox input "true"
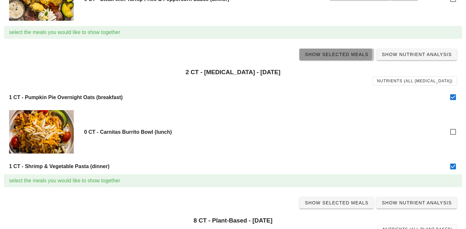
click at [341, 55] on span "Show Selected Meals" at bounding box center [336, 54] width 64 height 5
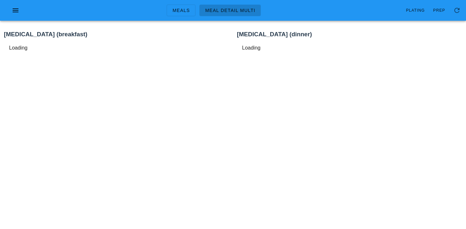
click at [417, 10] on span "Plating" at bounding box center [415, 10] width 19 height 5
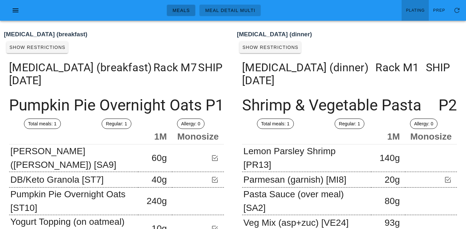
click at [178, 6] on link "Meals" at bounding box center [181, 11] width 29 height 12
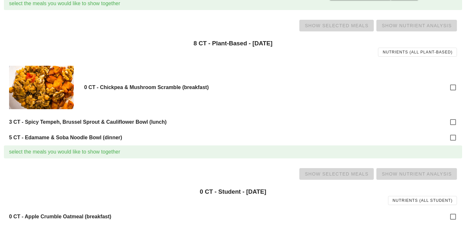
scroll to position [610, 0]
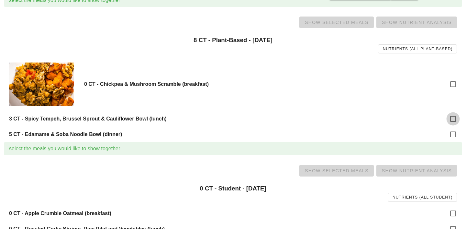
click at [457, 121] on div at bounding box center [453, 118] width 11 height 11
checkbox input "true"
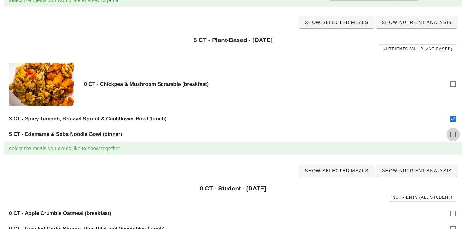
click at [451, 136] on div at bounding box center [453, 134] width 11 height 11
checkbox input "true"
click at [335, 26] on link "Show Selected Meals" at bounding box center [336, 23] width 74 height 12
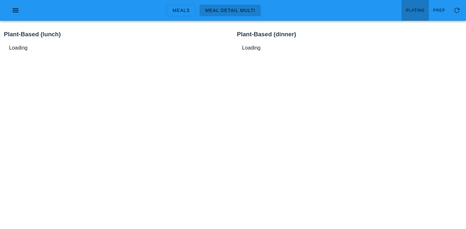
click at [423, 6] on link "Plating" at bounding box center [415, 10] width 27 height 21
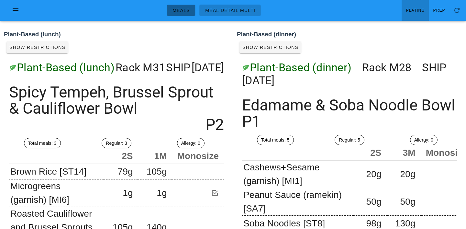
click at [180, 11] on span "Meals" at bounding box center [181, 10] width 18 height 5
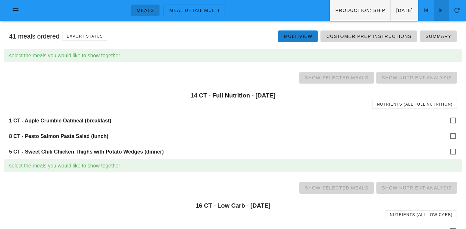
click at [438, 7] on icon at bounding box center [441, 10] width 8 height 8
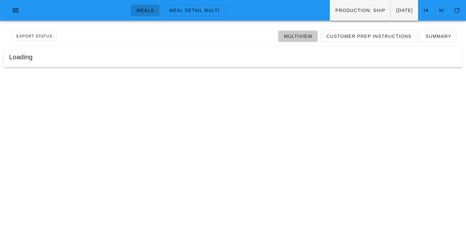
click at [293, 37] on span "Multiview" at bounding box center [297, 36] width 29 height 5
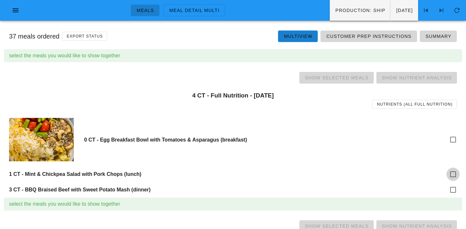
click at [453, 173] on div at bounding box center [453, 174] width 11 height 11
checkbox input "true"
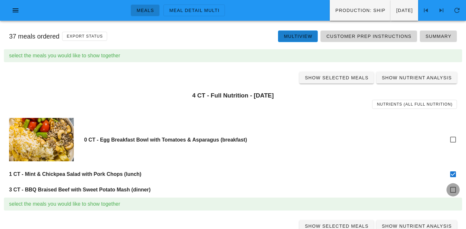
click at [453, 192] on div at bounding box center [453, 189] width 11 height 11
checkbox input "true"
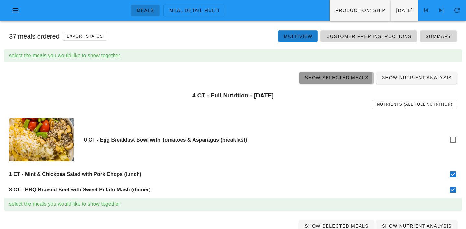
click at [335, 78] on span "Show Selected Meals" at bounding box center [336, 77] width 64 height 5
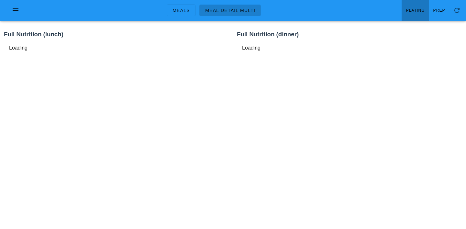
click at [410, 12] on span "Plating" at bounding box center [415, 10] width 19 height 5
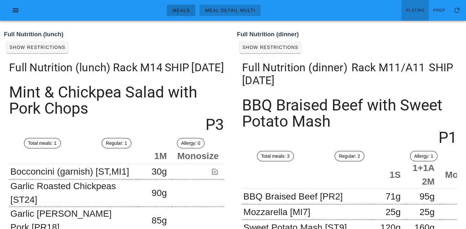
click at [183, 10] on span "Meals" at bounding box center [181, 10] width 18 height 5
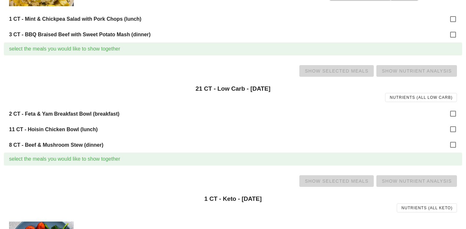
scroll to position [156, 0]
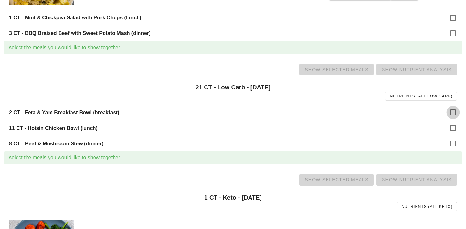
click at [448, 112] on div at bounding box center [453, 112] width 11 height 11
checkbox input "true"
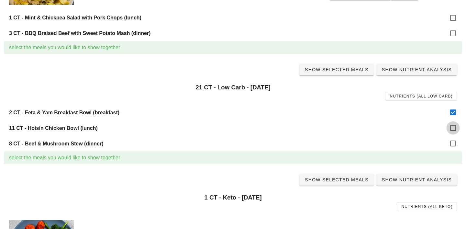
click at [451, 127] on div at bounding box center [453, 127] width 11 height 11
checkbox input "true"
click at [451, 141] on div at bounding box center [453, 143] width 11 height 11
checkbox input "true"
click at [342, 69] on span "Show Selected Meals" at bounding box center [336, 69] width 64 height 5
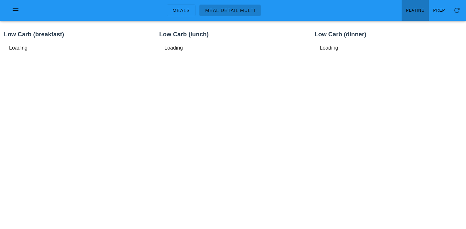
click at [418, 13] on span "Plating" at bounding box center [415, 10] width 19 height 5
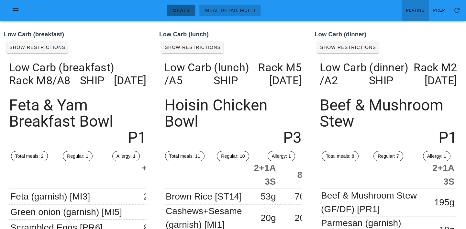
click at [181, 11] on span "Meals" at bounding box center [181, 10] width 18 height 5
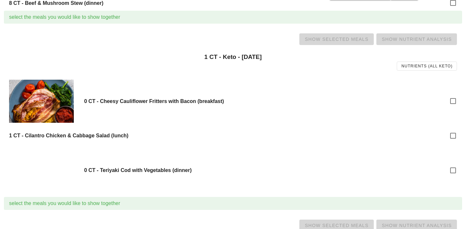
scroll to position [327, 0]
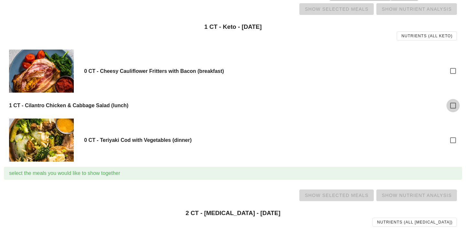
click at [452, 107] on div at bounding box center [453, 105] width 11 height 11
checkbox input "true"
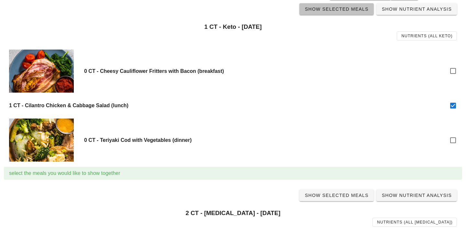
click at [341, 10] on span "Show Selected Meals" at bounding box center [336, 8] width 64 height 5
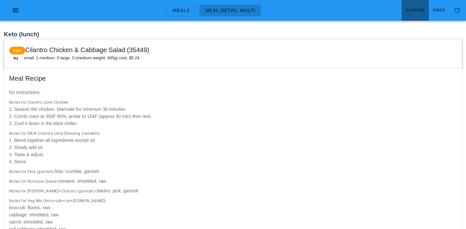
click at [424, 8] on span "Plating" at bounding box center [415, 10] width 19 height 5
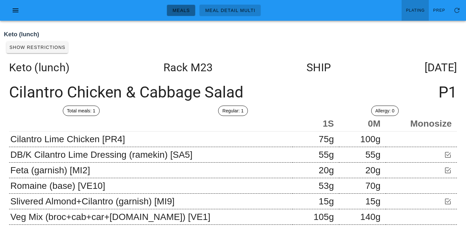
click at [180, 9] on span "Meals" at bounding box center [181, 10] width 18 height 5
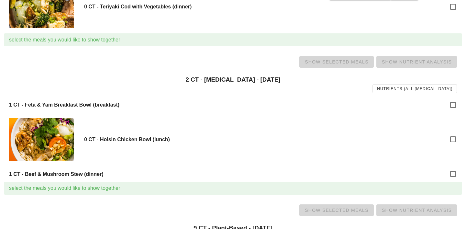
scroll to position [461, 0]
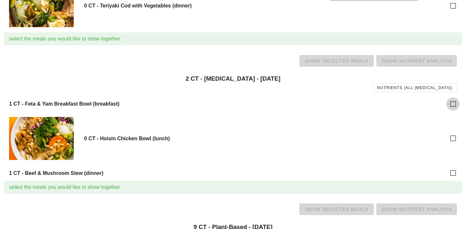
click at [449, 104] on div at bounding box center [453, 103] width 11 height 11
checkbox input "true"
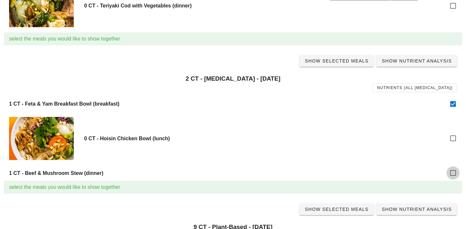
click at [450, 169] on div at bounding box center [453, 172] width 11 height 11
checkbox input "true"
click at [338, 61] on span "Show Selected Meals" at bounding box center [336, 60] width 64 height 5
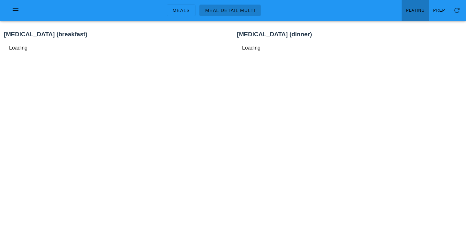
click at [419, 15] on link "Plating" at bounding box center [415, 10] width 27 height 21
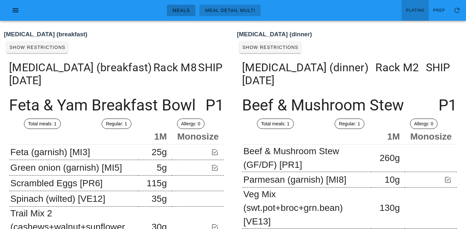
click at [179, 9] on span "Meals" at bounding box center [181, 10] width 18 height 5
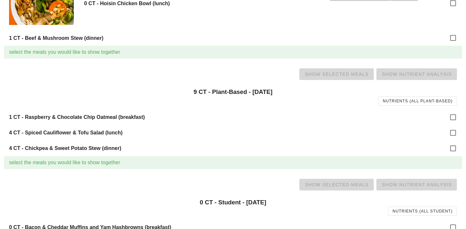
scroll to position [601, 0]
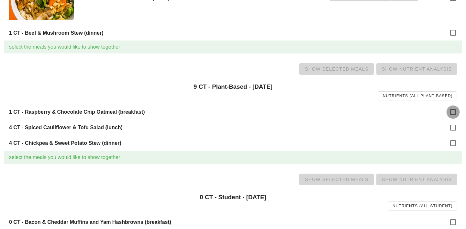
click at [453, 112] on div at bounding box center [453, 111] width 11 height 11
checkbox input "true"
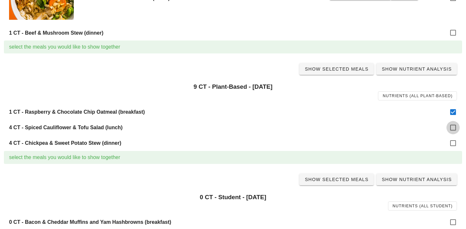
click at [453, 129] on div at bounding box center [453, 127] width 11 height 11
checkbox input "true"
click at [453, 143] on div at bounding box center [453, 143] width 11 height 11
checkbox input "true"
click at [341, 68] on span "Show Selected Meals" at bounding box center [336, 68] width 64 height 5
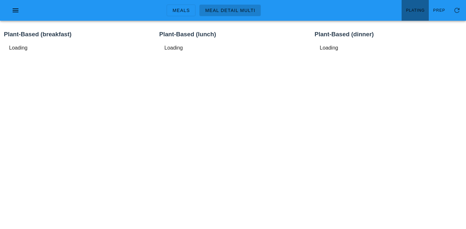
click at [415, 14] on link "Plating" at bounding box center [415, 10] width 27 height 21
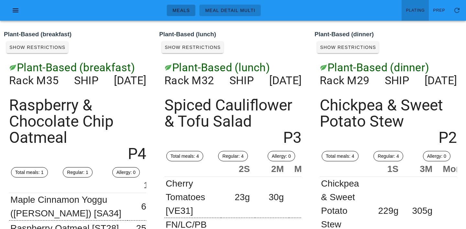
click at [175, 9] on span "Meals" at bounding box center [181, 10] width 18 height 5
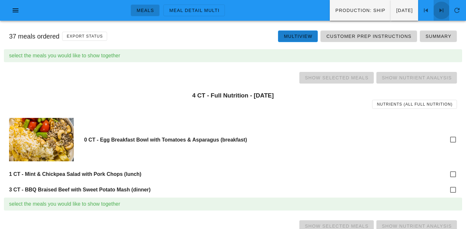
click at [444, 10] on icon at bounding box center [441, 10] width 8 height 8
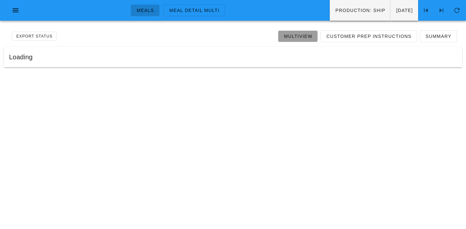
click at [309, 35] on span "Multiview" at bounding box center [297, 36] width 29 height 5
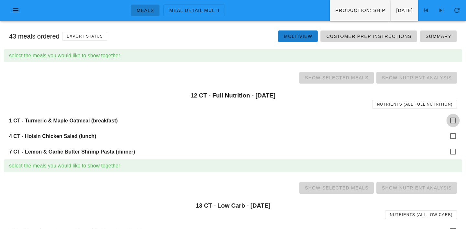
click at [457, 117] on div at bounding box center [453, 120] width 11 height 11
checkbox input "true"
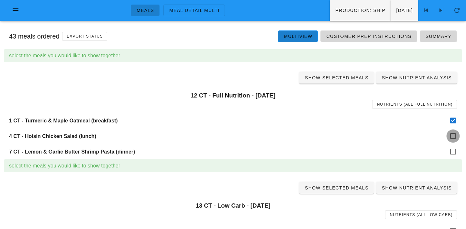
click at [454, 135] on div at bounding box center [453, 135] width 11 height 11
checkbox input "true"
click at [454, 154] on div at bounding box center [453, 151] width 11 height 11
checkbox input "true"
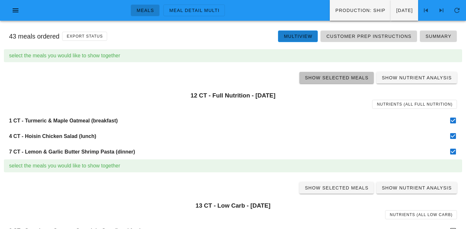
click at [349, 81] on link "Show Selected Meals" at bounding box center [336, 78] width 74 height 12
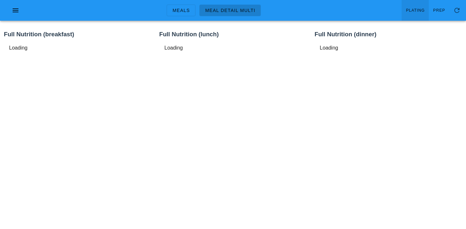
click at [419, 4] on link "Plating" at bounding box center [415, 10] width 27 height 21
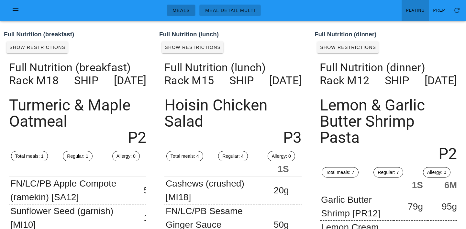
click at [180, 10] on span "Meals" at bounding box center [181, 10] width 18 height 5
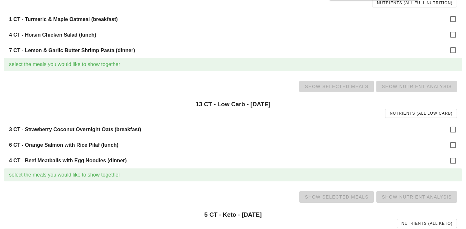
scroll to position [103, 0]
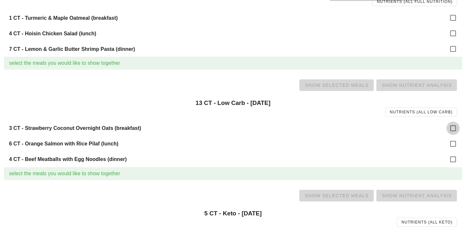
click at [452, 127] on div at bounding box center [453, 128] width 11 height 11
checkbox input "true"
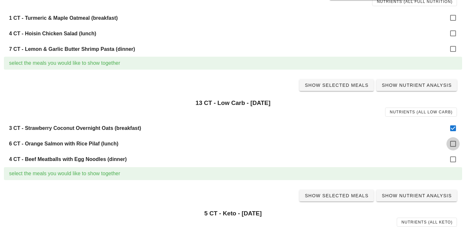
click at [451, 145] on div at bounding box center [453, 143] width 11 height 11
checkbox input "true"
click at [452, 157] on div at bounding box center [453, 159] width 11 height 11
checkbox input "true"
click at [353, 87] on span "Show Selected Meals" at bounding box center [336, 85] width 64 height 5
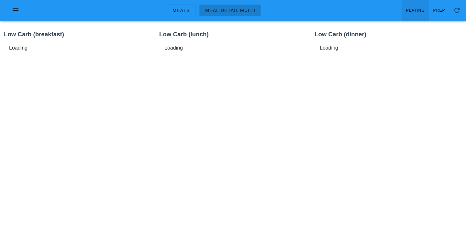
click at [411, 15] on link "Plating" at bounding box center [415, 10] width 27 height 21
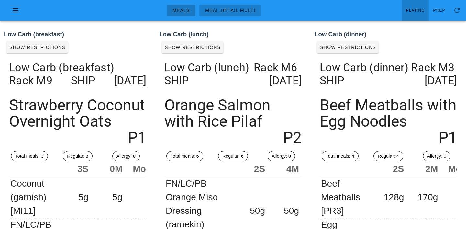
click at [185, 10] on span "Meals" at bounding box center [181, 10] width 18 height 5
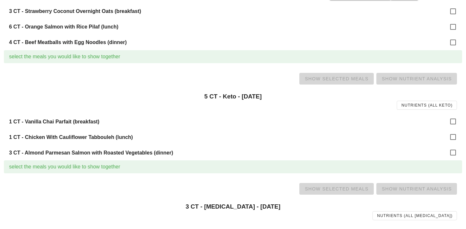
scroll to position [221, 0]
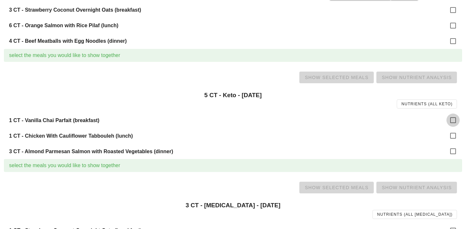
click at [451, 118] on div at bounding box center [453, 120] width 11 height 11
checkbox input "true"
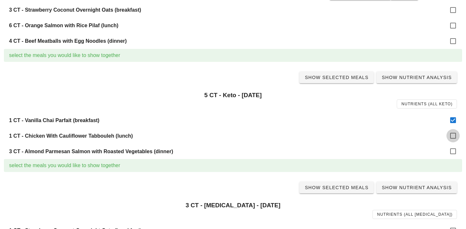
click at [453, 137] on div at bounding box center [453, 135] width 11 height 11
checkbox input "true"
click at [453, 151] on div at bounding box center [453, 151] width 11 height 11
checkbox input "true"
click at [333, 81] on link "Show Selected Meals" at bounding box center [336, 78] width 74 height 12
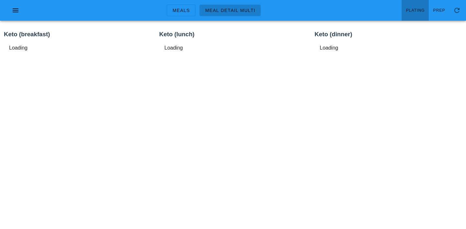
click at [415, 7] on link "Plating" at bounding box center [415, 10] width 27 height 21
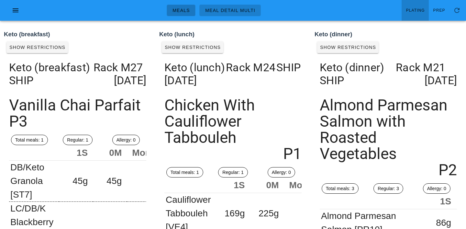
click at [183, 10] on span "Meals" at bounding box center [181, 10] width 18 height 5
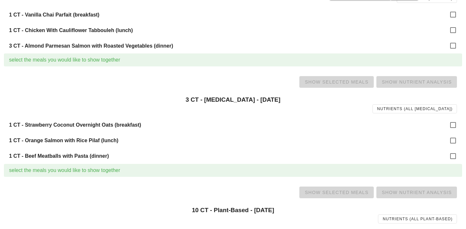
scroll to position [329, 0]
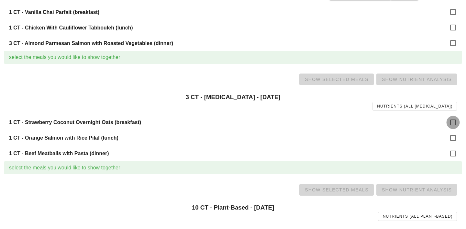
click at [453, 125] on div at bounding box center [453, 122] width 11 height 11
checkbox input "true"
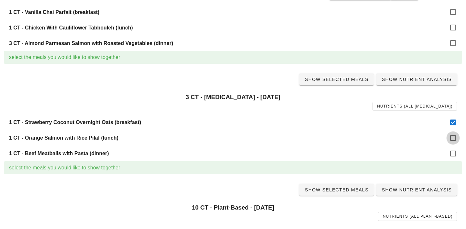
click at [453, 138] on div at bounding box center [453, 137] width 11 height 11
checkbox input "true"
click at [453, 158] on div at bounding box center [453, 153] width 11 height 11
checkbox input "true"
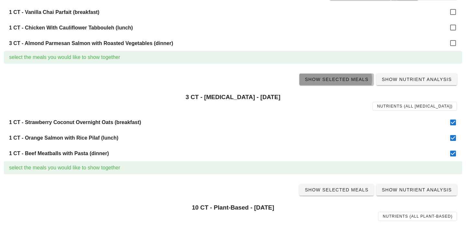
click at [339, 79] on span "Show Selected Meals" at bounding box center [336, 79] width 64 height 5
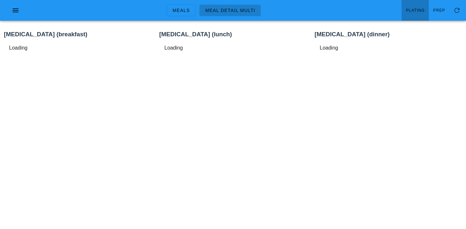
click at [417, 10] on span "Plating" at bounding box center [415, 10] width 19 height 5
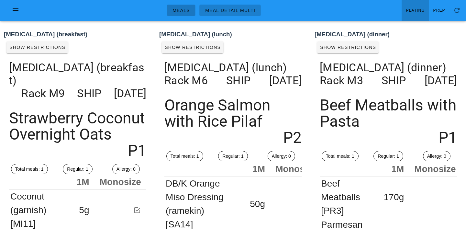
click at [180, 9] on span "Meals" at bounding box center [181, 10] width 18 height 5
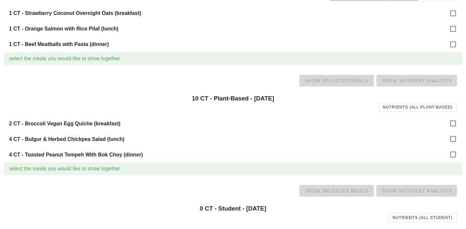
scroll to position [454, 0]
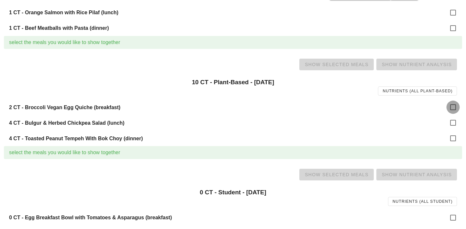
click at [451, 106] on div at bounding box center [453, 107] width 11 height 11
checkbox input "true"
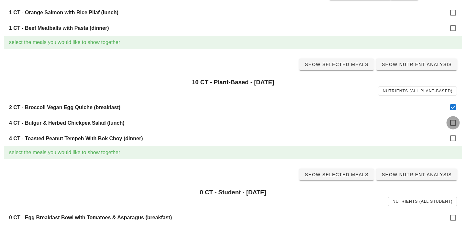
click at [457, 122] on div at bounding box center [453, 122] width 11 height 11
checkbox input "true"
click at [451, 140] on div at bounding box center [453, 138] width 11 height 11
checkbox input "true"
click at [331, 64] on span "Show Selected Meals" at bounding box center [336, 64] width 64 height 5
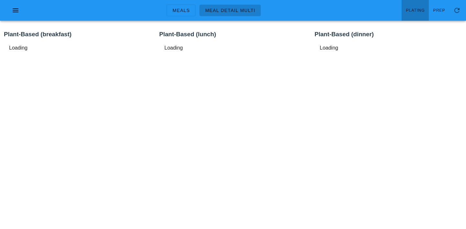
click at [425, 8] on span "Plating" at bounding box center [415, 10] width 19 height 5
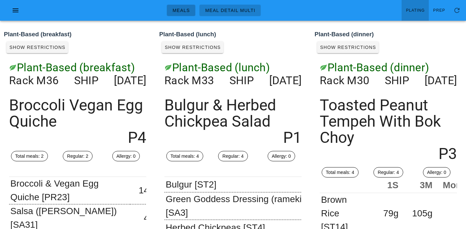
click at [183, 11] on span "Meals" at bounding box center [181, 10] width 18 height 5
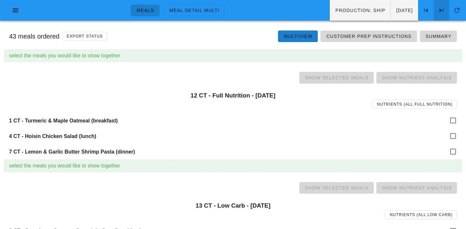
click at [443, 9] on icon at bounding box center [441, 10] width 8 height 8
